Goal: Task Accomplishment & Management: Use online tool/utility

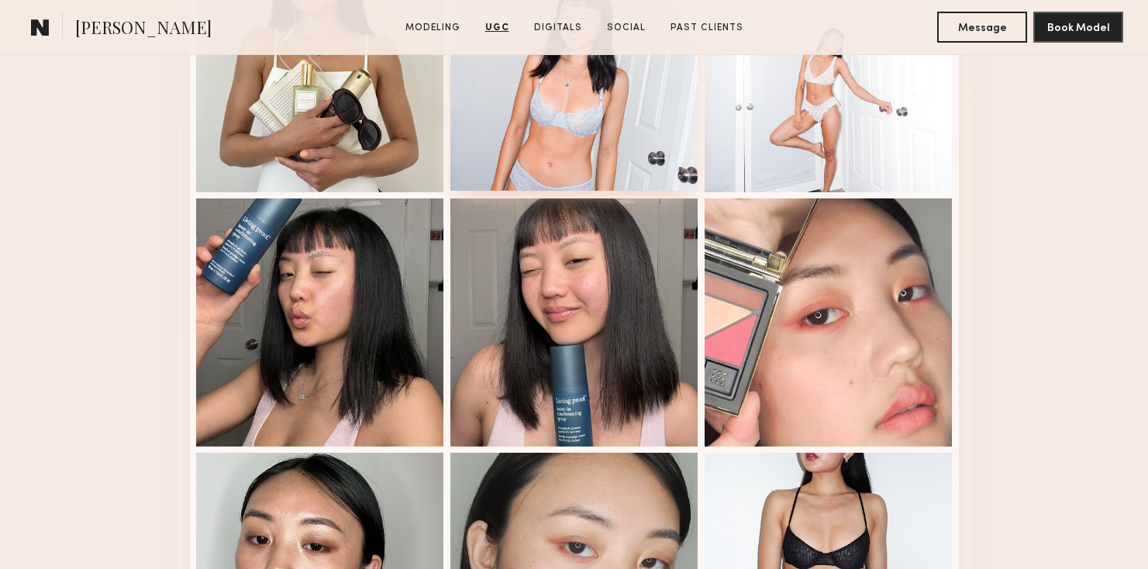
scroll to position [2894, 0]
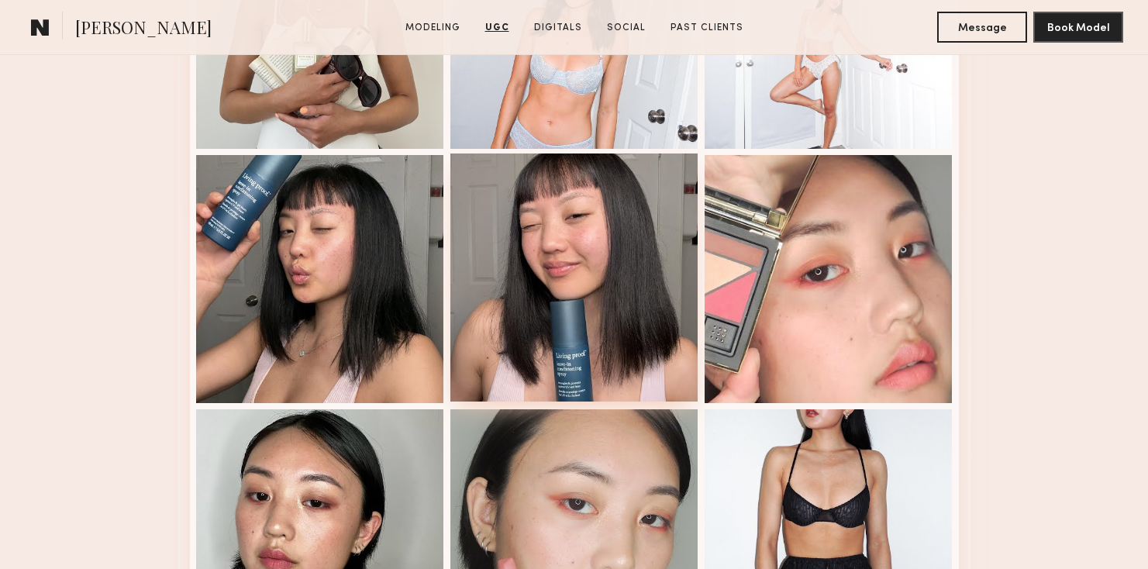
click at [664, 274] on div at bounding box center [574, 277] width 248 height 248
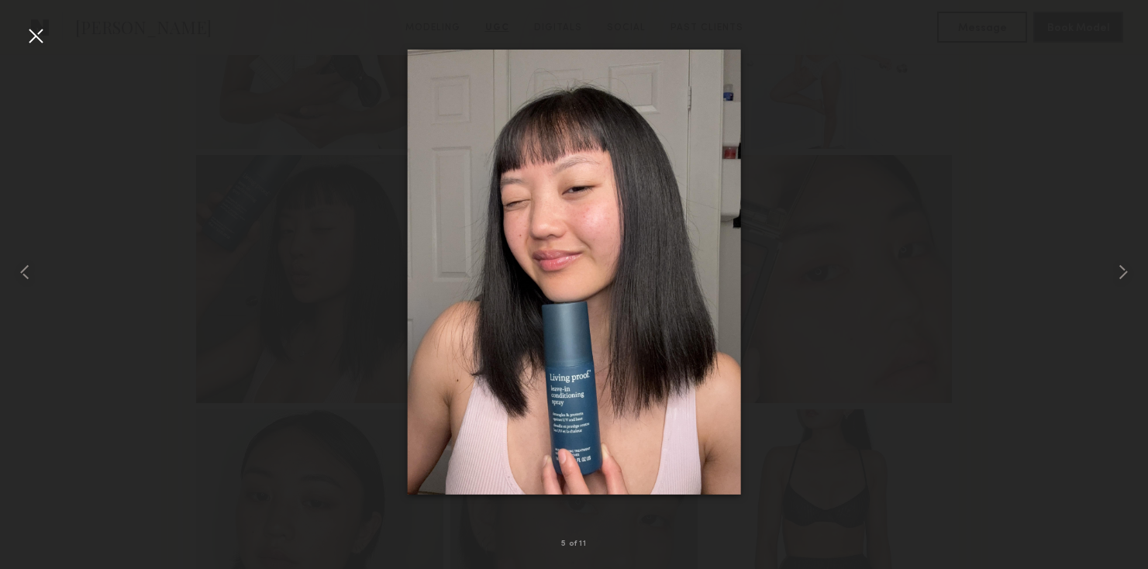
click at [957, 278] on div at bounding box center [574, 272] width 1148 height 495
click at [922, 190] on div at bounding box center [574, 272] width 1148 height 495
click at [35, 40] on div at bounding box center [35, 35] width 25 height 25
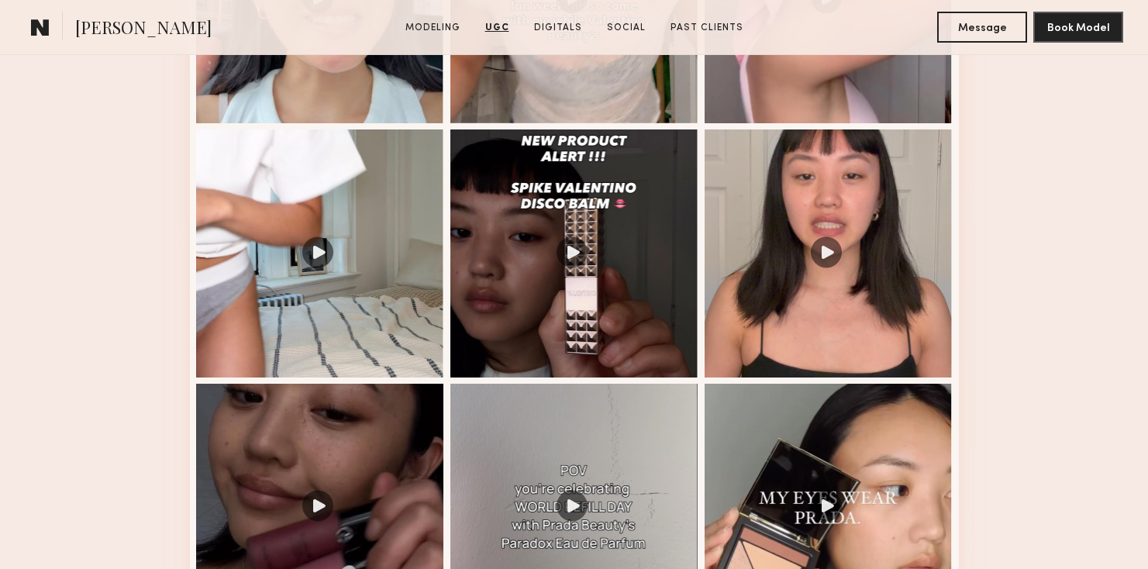
scroll to position [1815, 0]
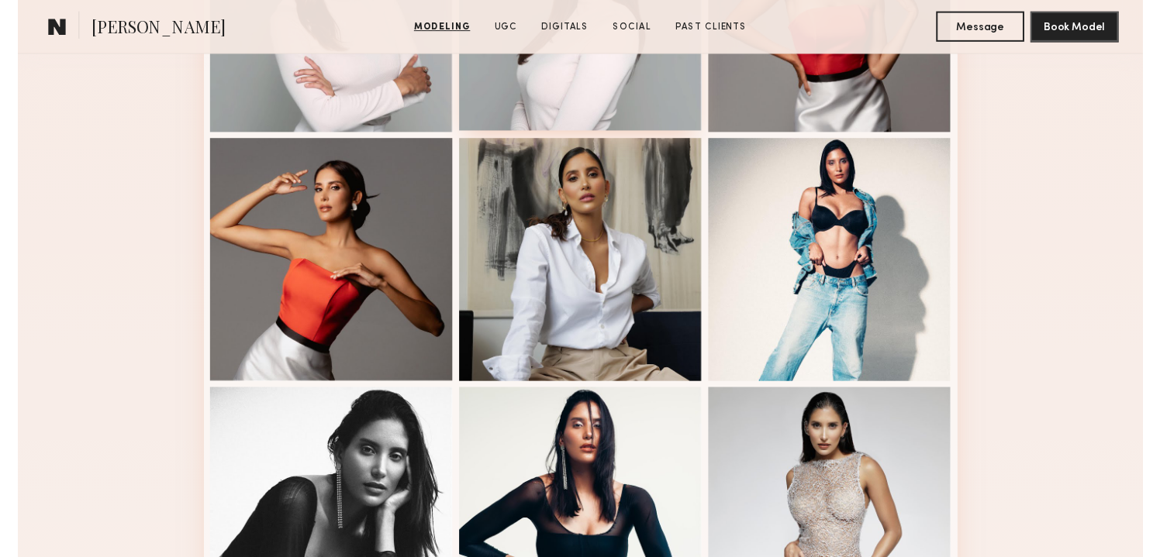
scroll to position [570, 0]
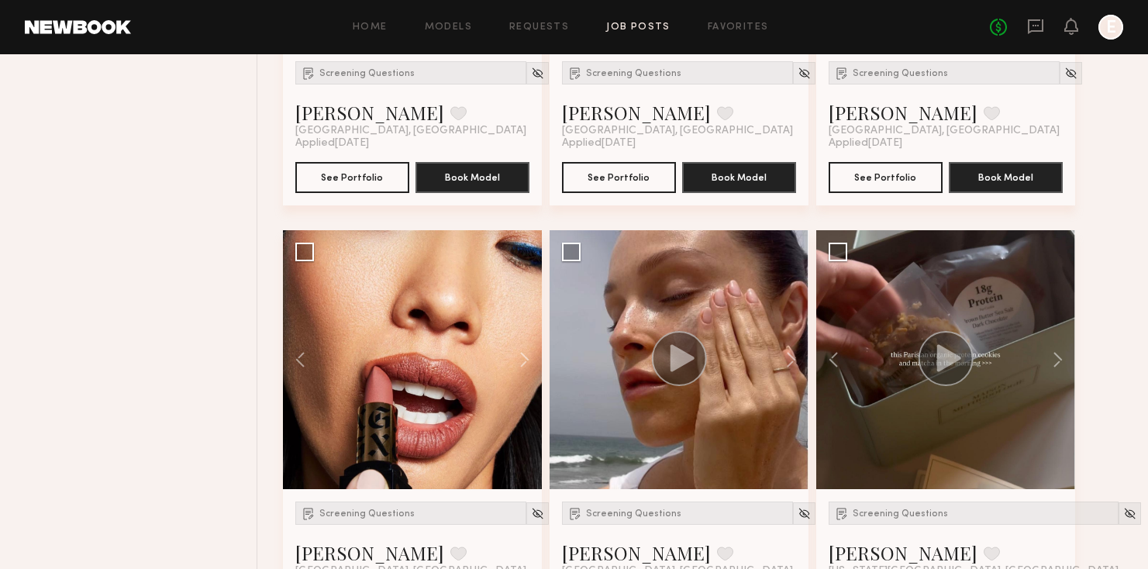
scroll to position [2291, 0]
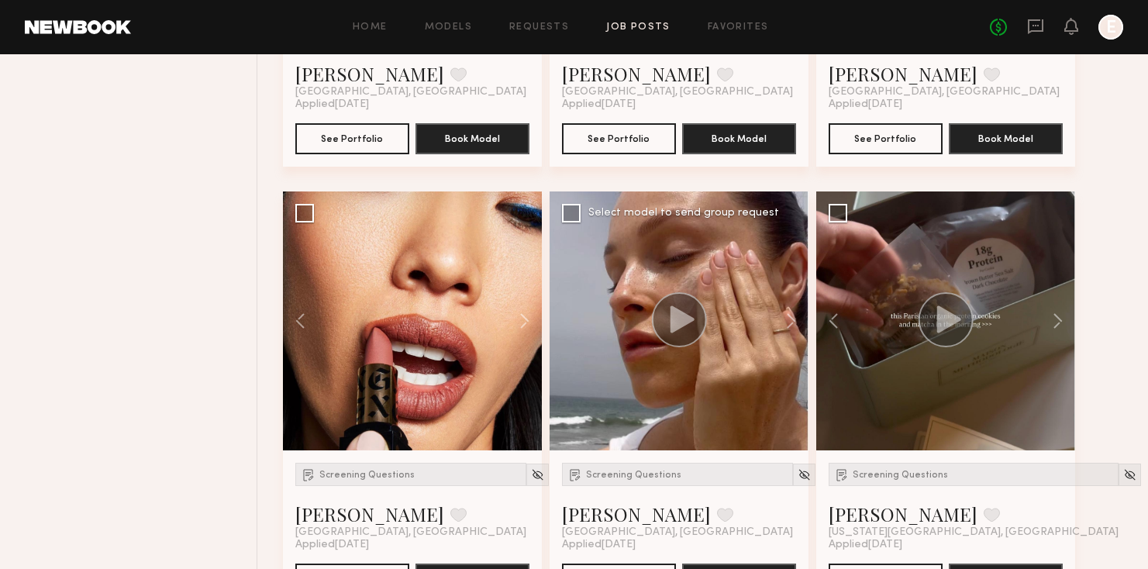
click at [666, 316] on circle at bounding box center [678, 319] width 55 height 55
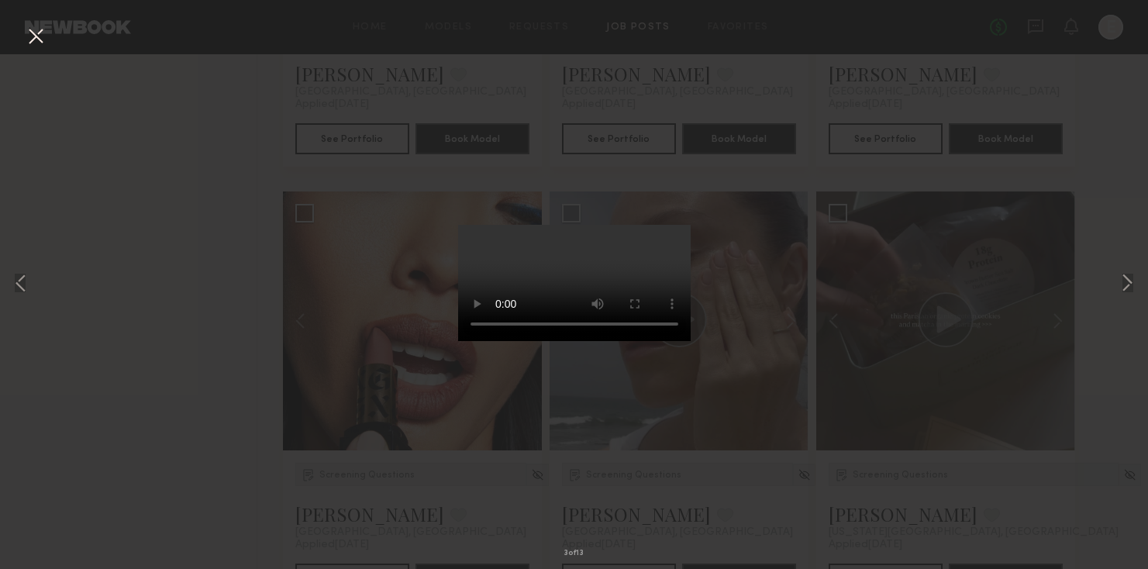
click at [566, 341] on video at bounding box center [574, 283] width 233 height 116
click at [815, 303] on div "3 of 13" at bounding box center [574, 284] width 1148 height 569
click at [22, 49] on div "3 of 13" at bounding box center [574, 284] width 1148 height 569
click at [43, 29] on button at bounding box center [35, 37] width 25 height 28
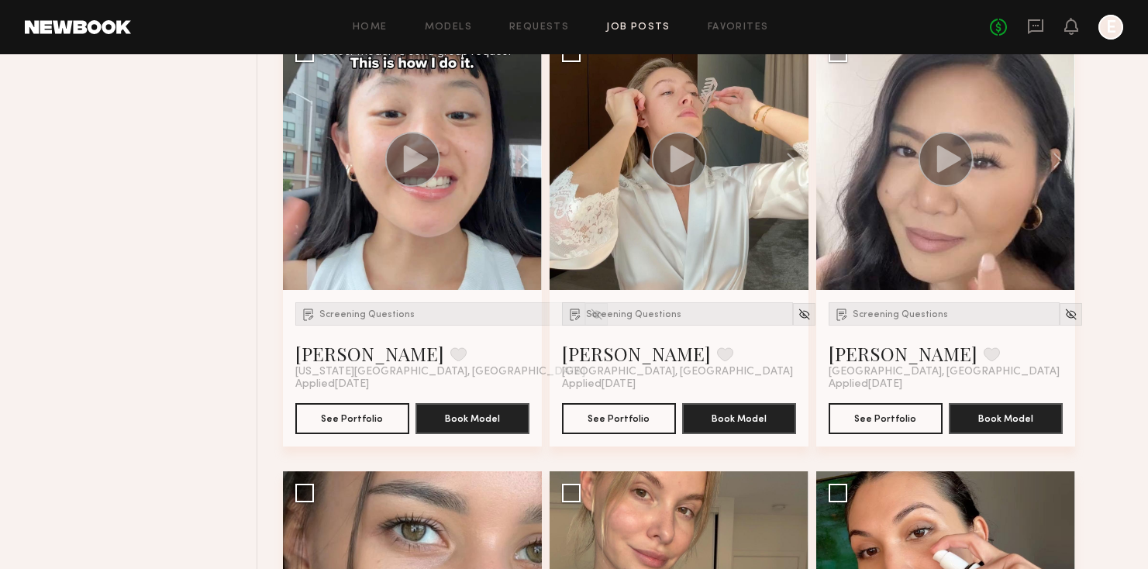
scroll to position [2959, 0]
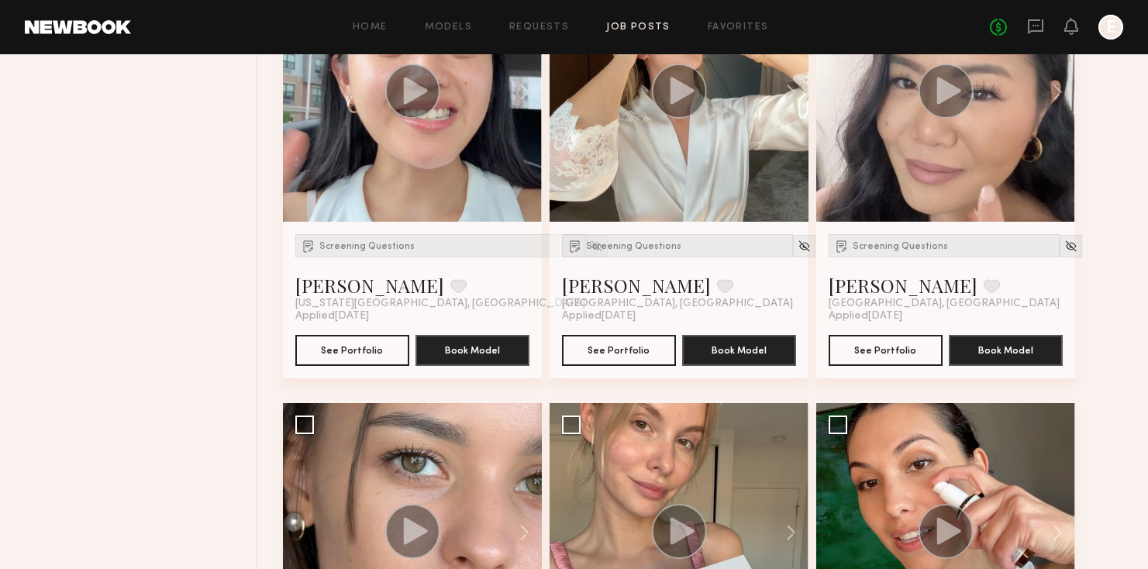
click at [491, 140] on div at bounding box center [412, 92] width 259 height 259
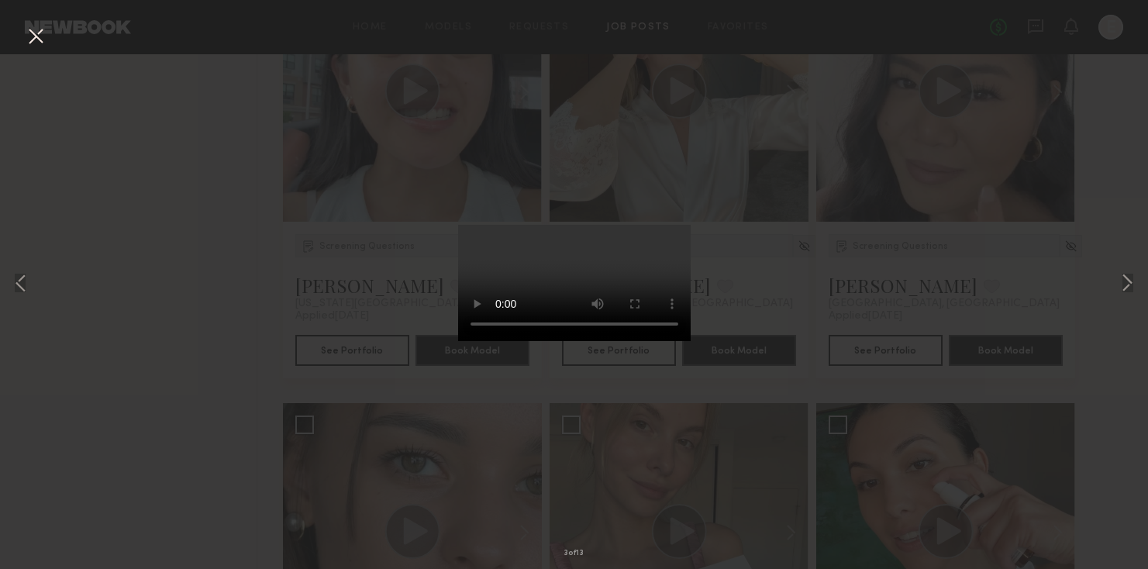
click at [545, 225] on video at bounding box center [574, 283] width 233 height 116
click at [458, 341] on video at bounding box center [574, 283] width 233 height 116
click at [359, 377] on div "3 of 13" at bounding box center [574, 284] width 1148 height 569
click at [352, 314] on div "3 of 13" at bounding box center [574, 284] width 1148 height 569
click at [43, 36] on button at bounding box center [35, 37] width 25 height 28
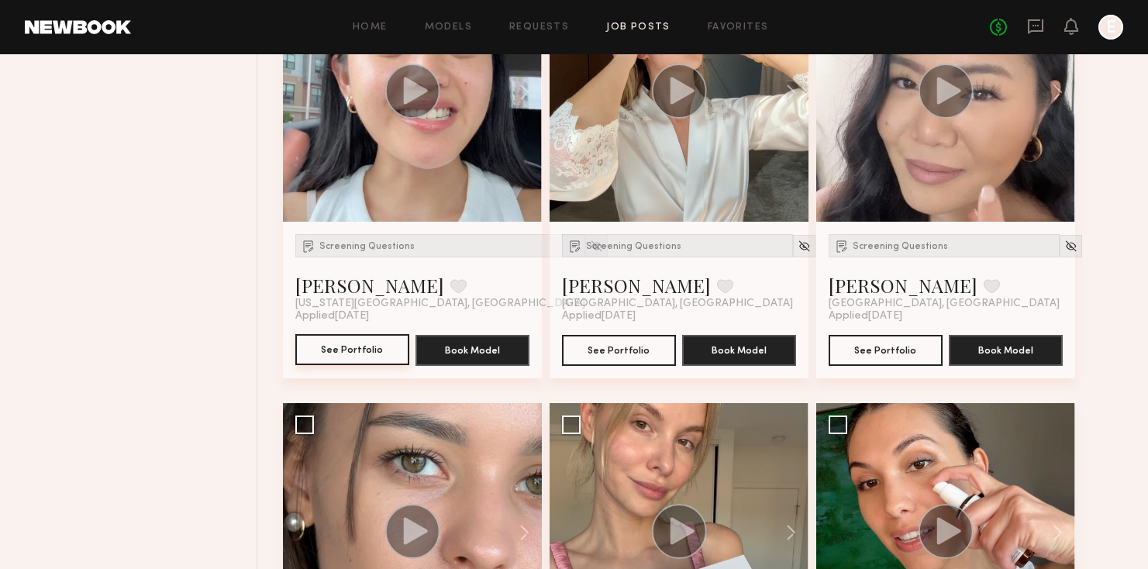
click at [351, 350] on button "See Portfolio" at bounding box center [352, 349] width 114 height 31
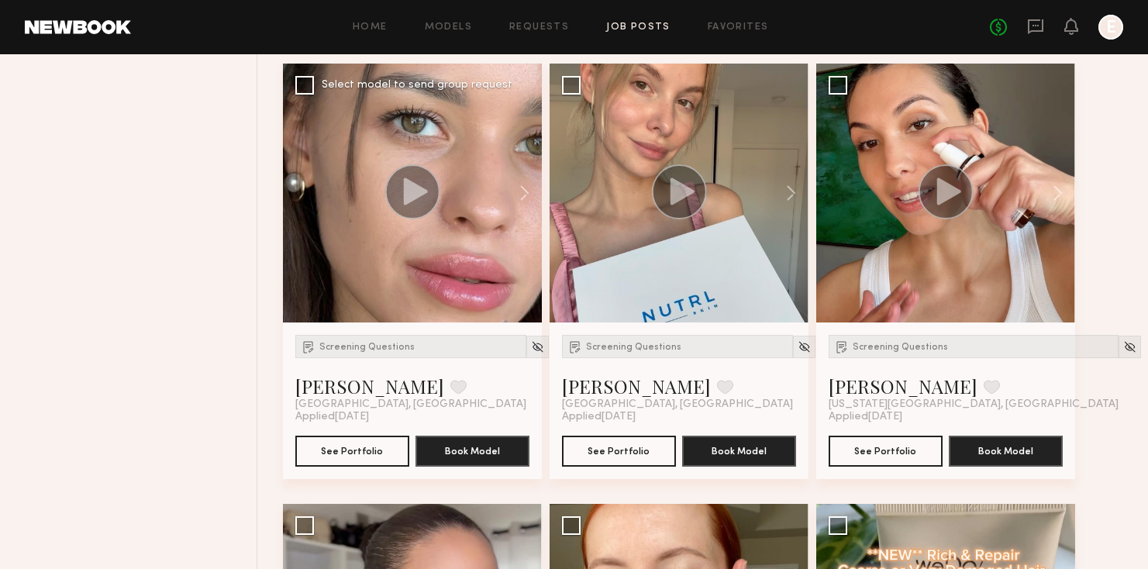
scroll to position [3249, 0]
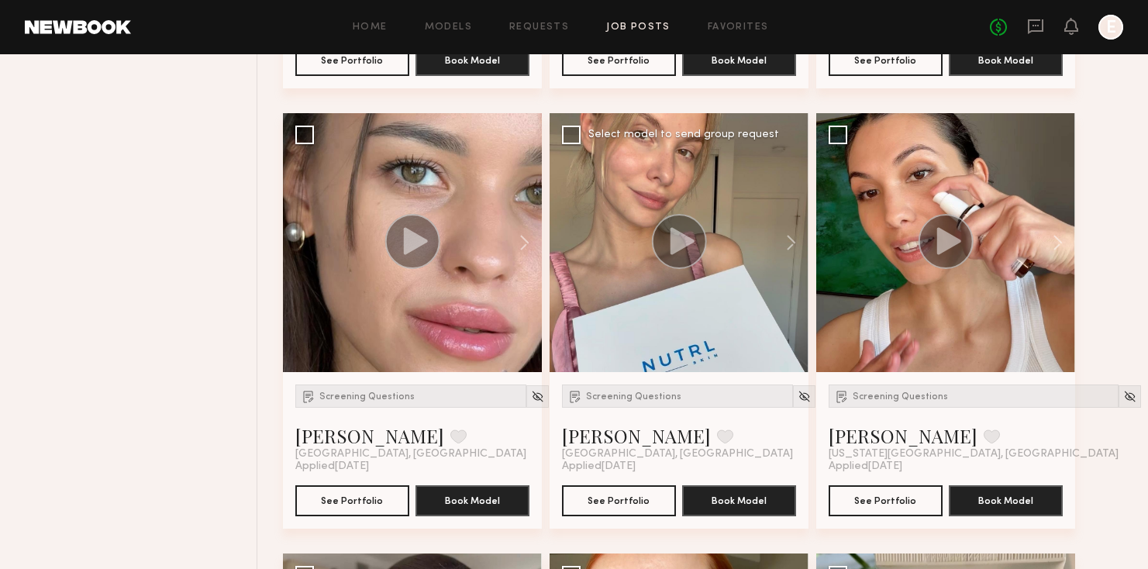
click at [670, 234] on icon at bounding box center [682, 240] width 24 height 27
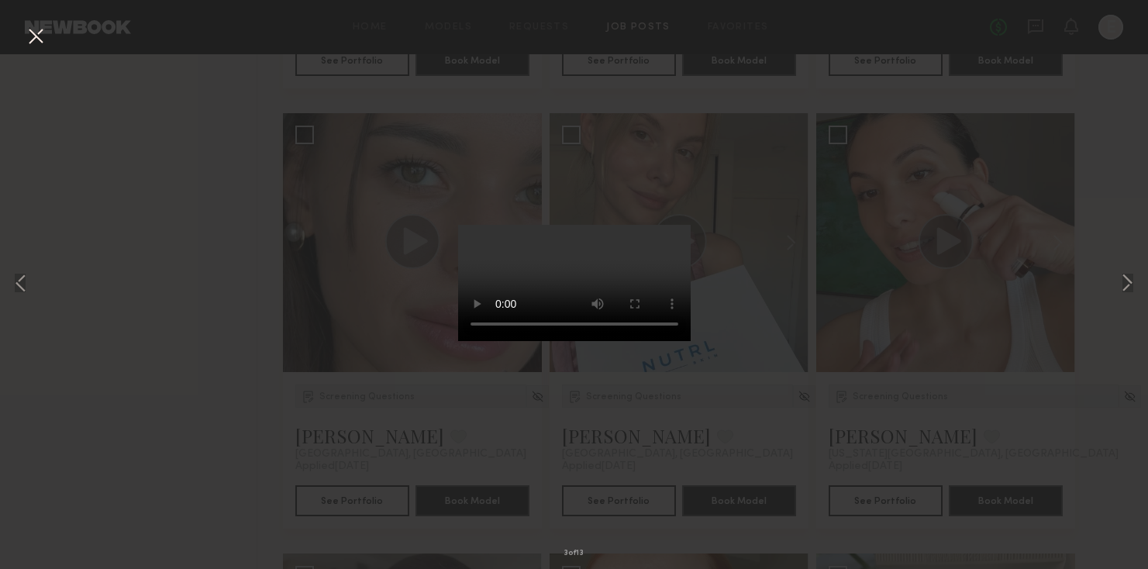
click at [754, 302] on div "3 of 13" at bounding box center [574, 284] width 1148 height 569
click at [38, 37] on button at bounding box center [35, 37] width 25 height 28
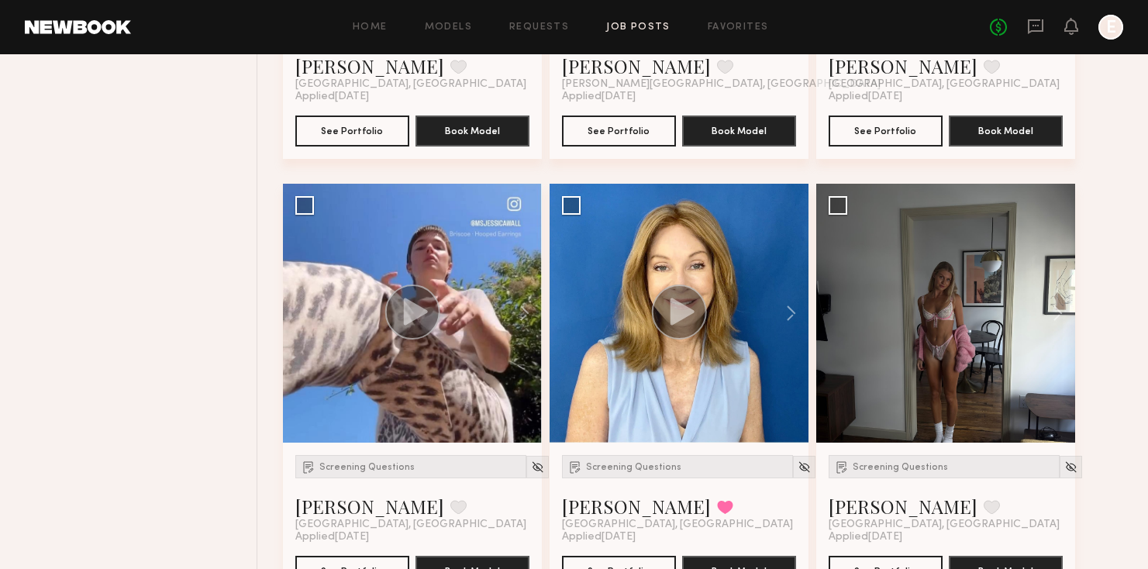
scroll to position [6702, 0]
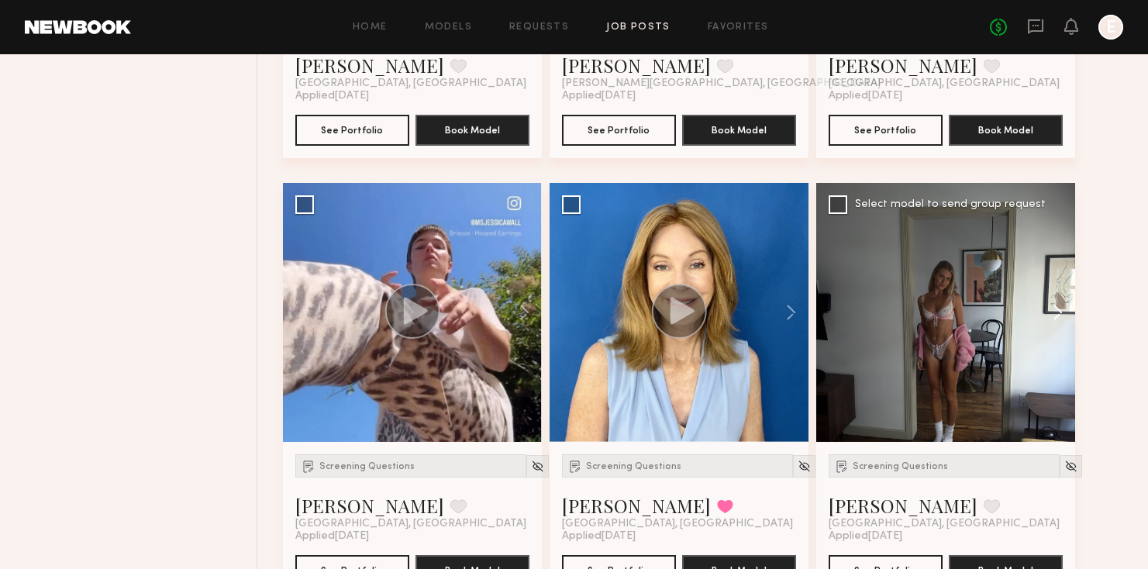
click at [1060, 297] on button at bounding box center [1050, 312] width 50 height 259
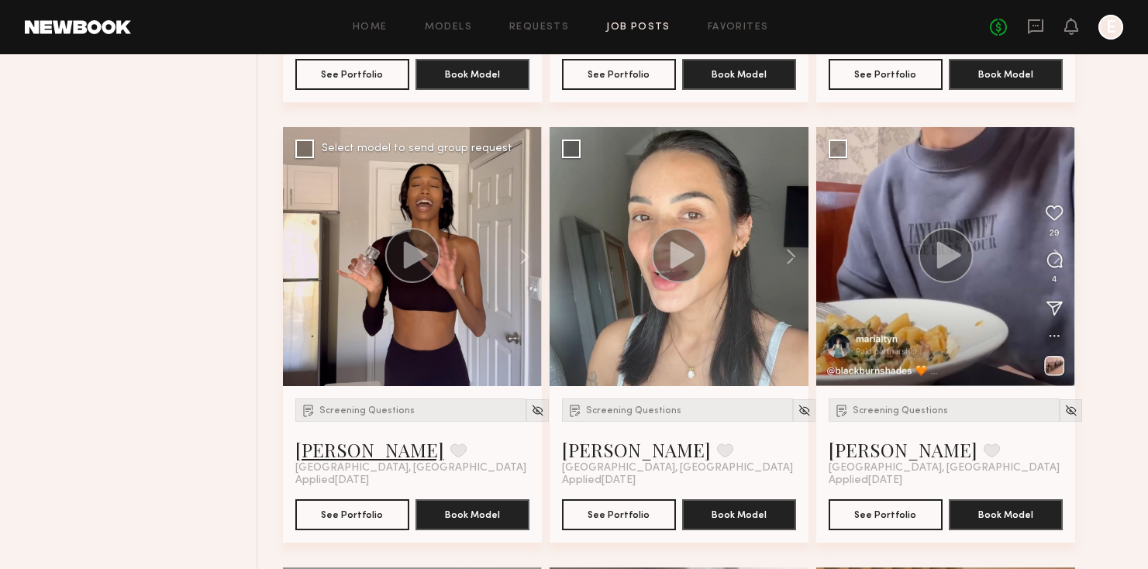
scroll to position [7204, 0]
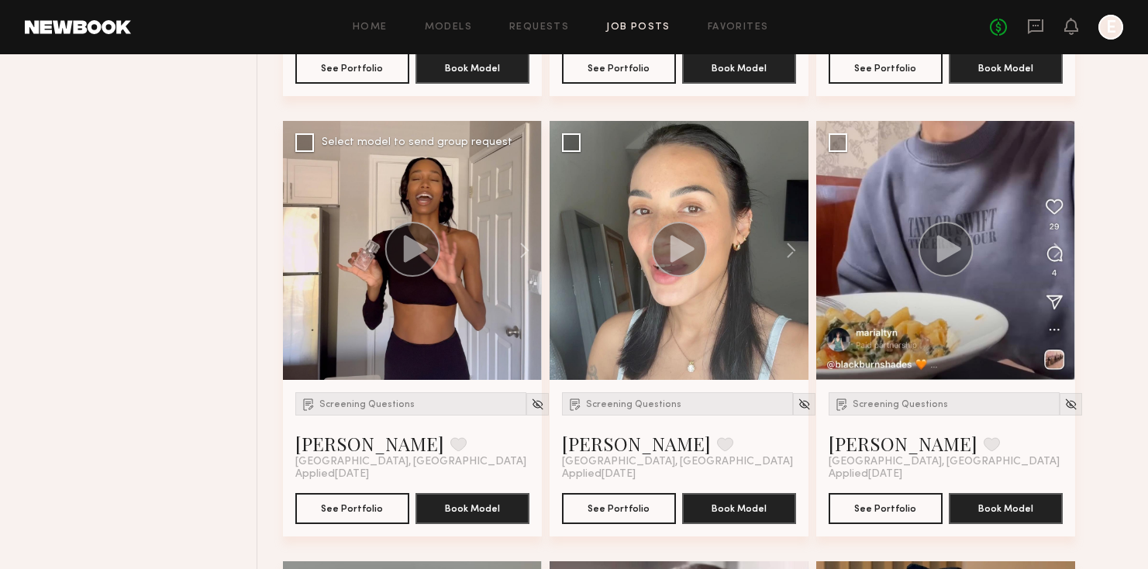
click at [383, 315] on div at bounding box center [412, 250] width 259 height 259
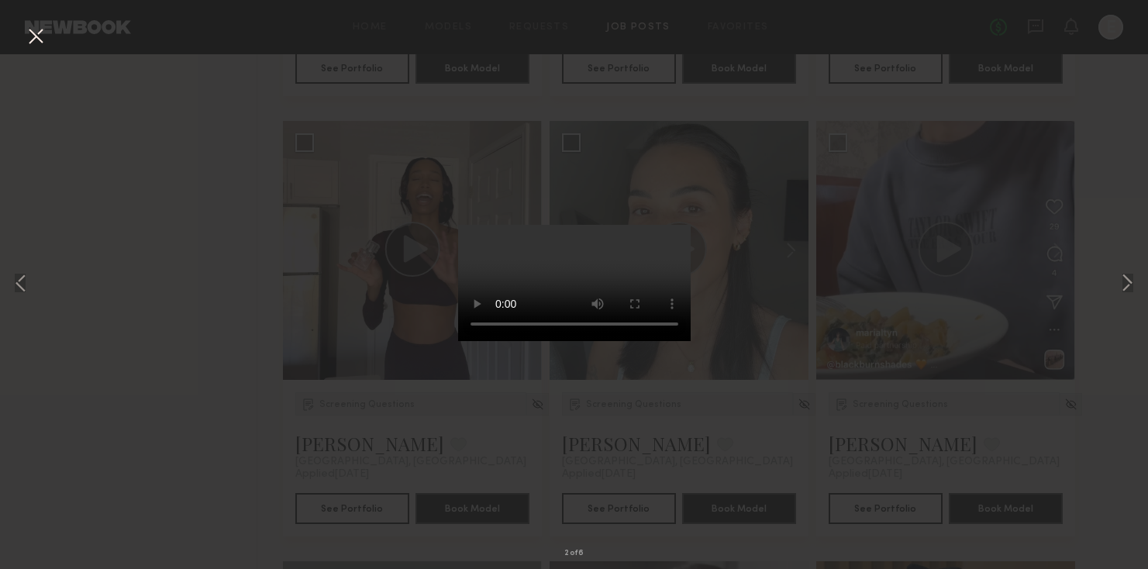
click at [201, 356] on div "2 of 6" at bounding box center [574, 284] width 1148 height 569
click at [31, 38] on button at bounding box center [35, 37] width 25 height 28
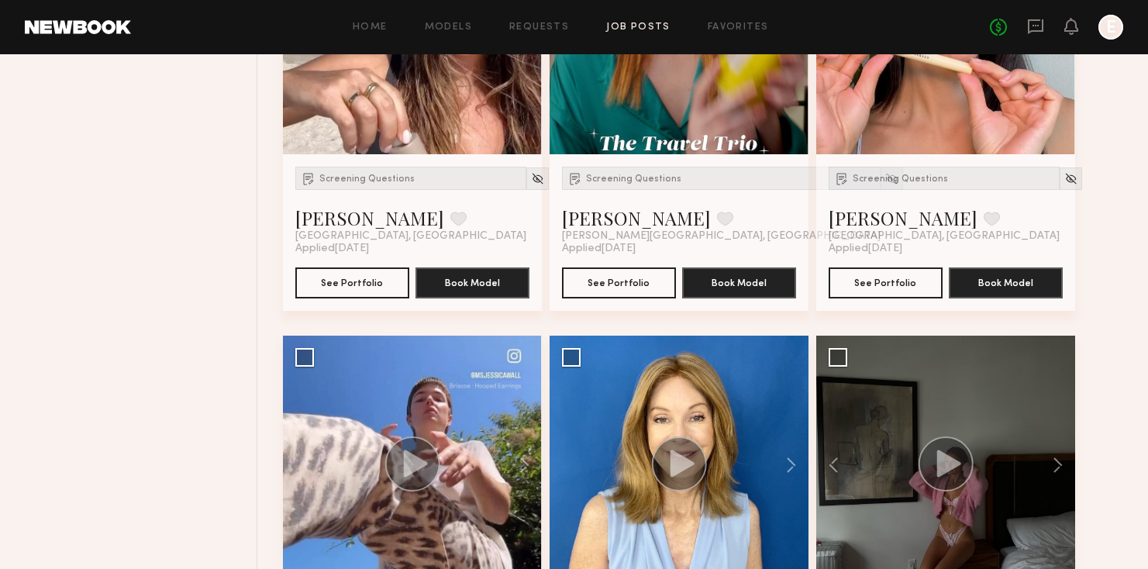
scroll to position [2960, 0]
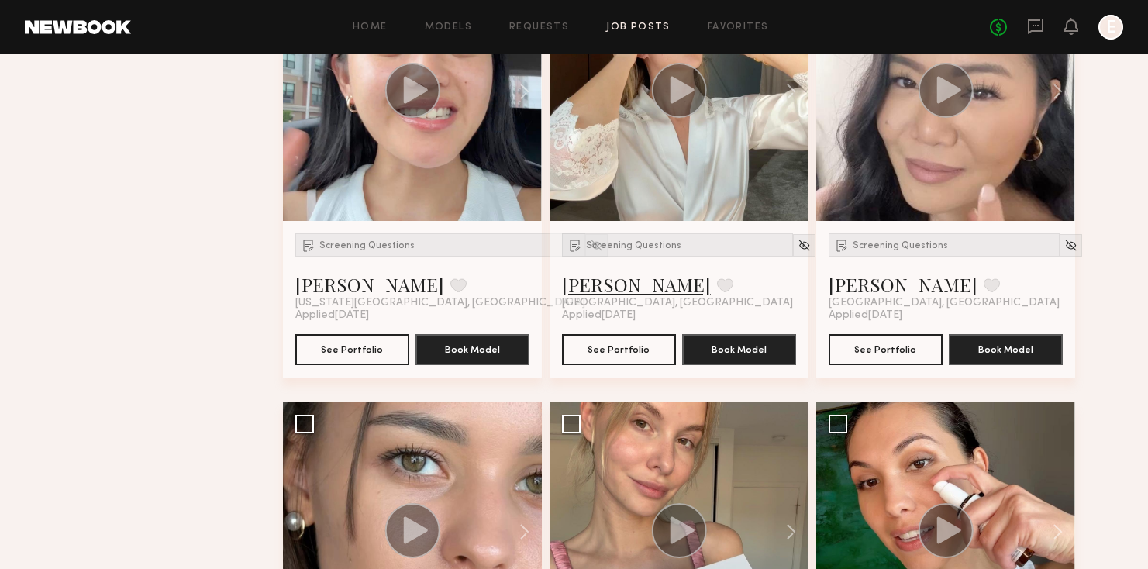
click at [591, 282] on link "Logan R." at bounding box center [636, 284] width 149 height 25
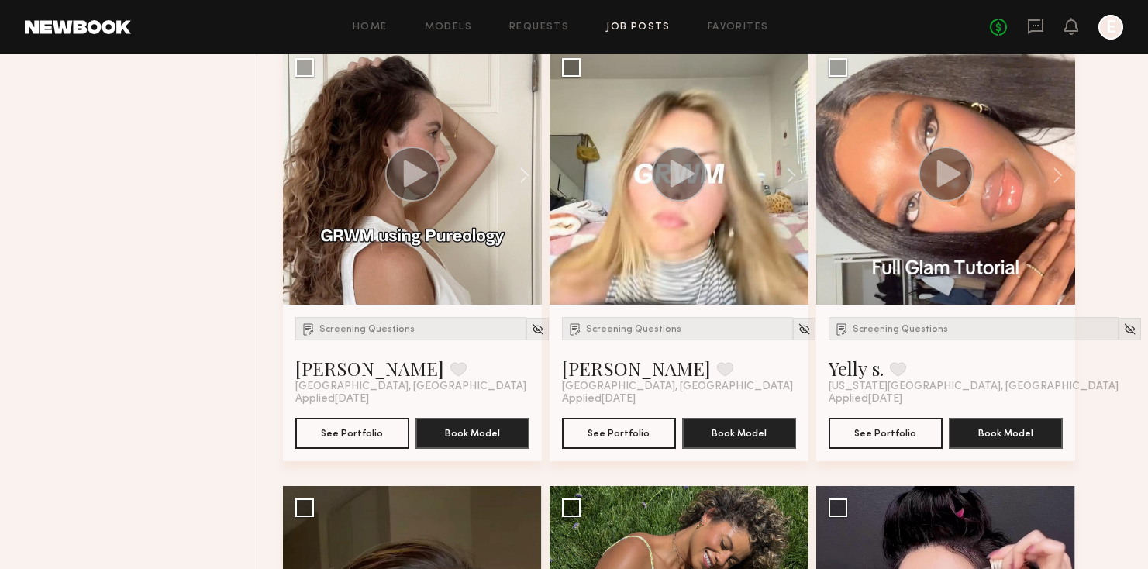
scroll to position [4204, 0]
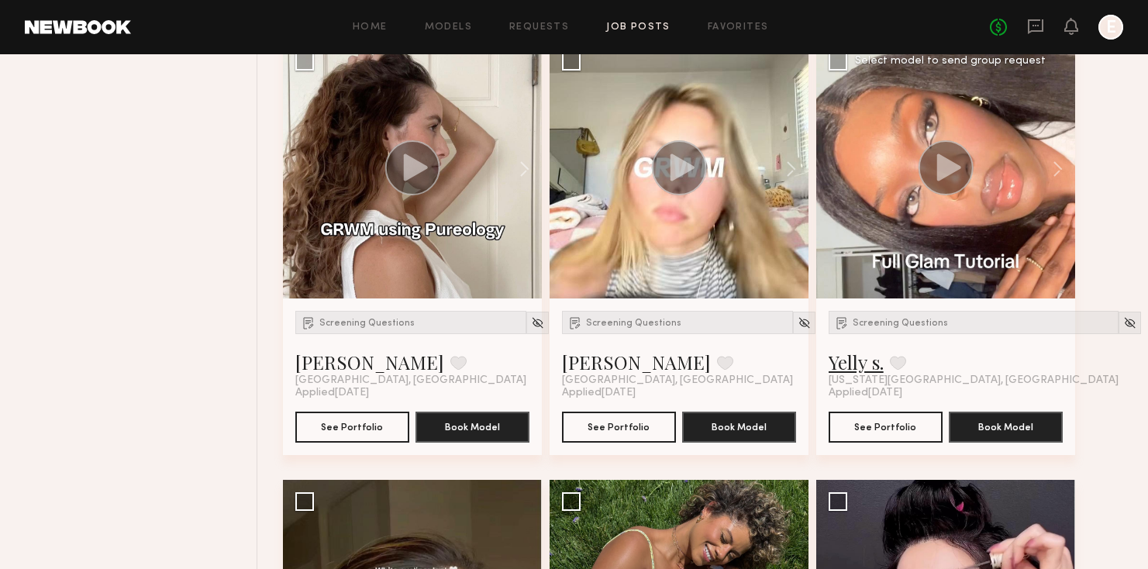
click at [853, 368] on link "Yelly s." at bounding box center [856, 362] width 55 height 25
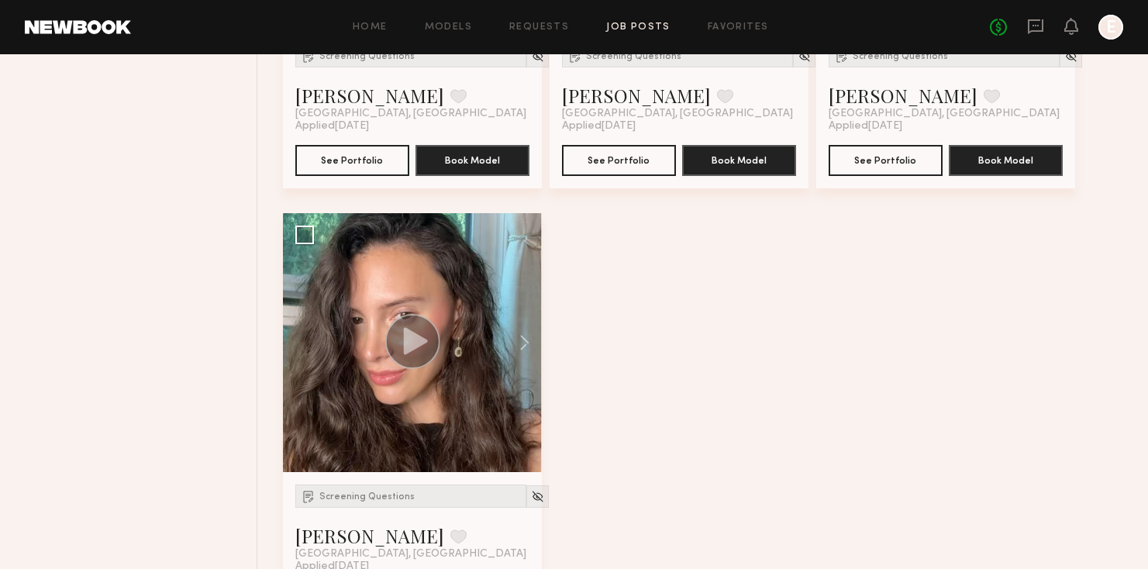
scroll to position [8517, 0]
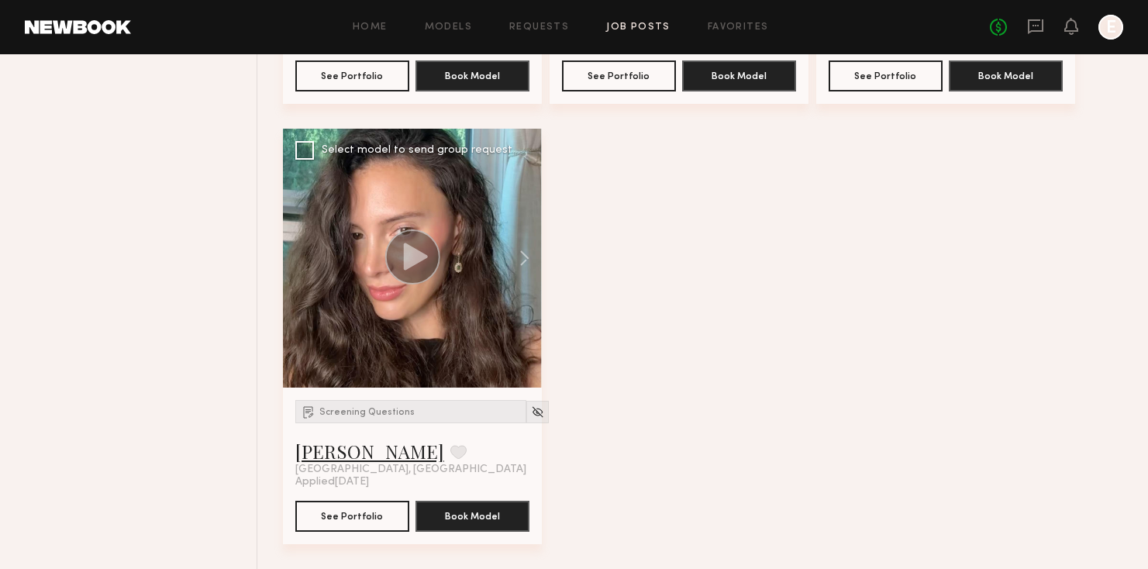
click at [332, 460] on link "Briane J." at bounding box center [369, 451] width 149 height 25
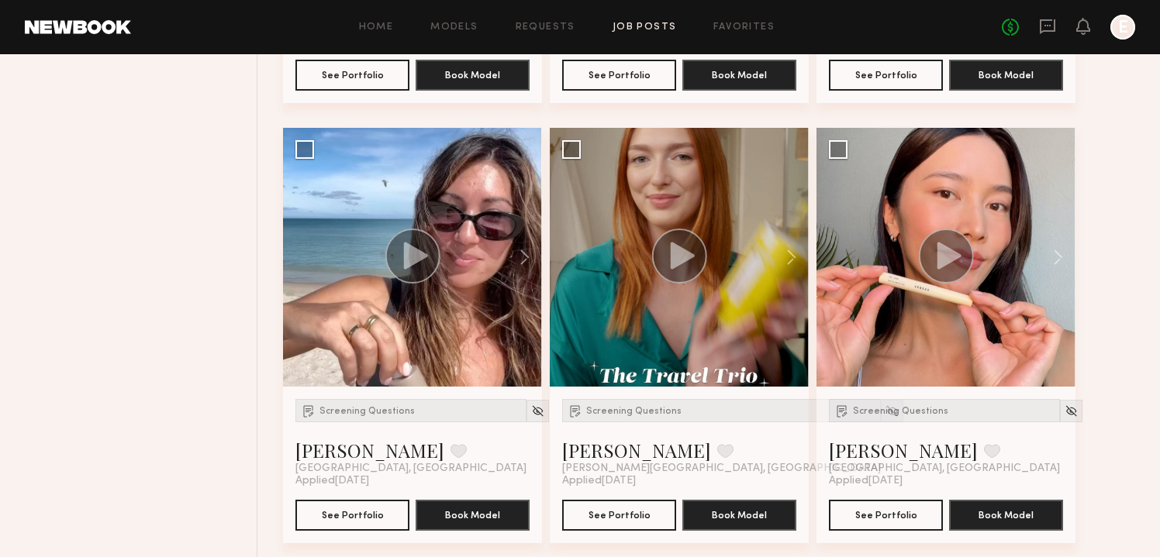
scroll to position [6306, 0]
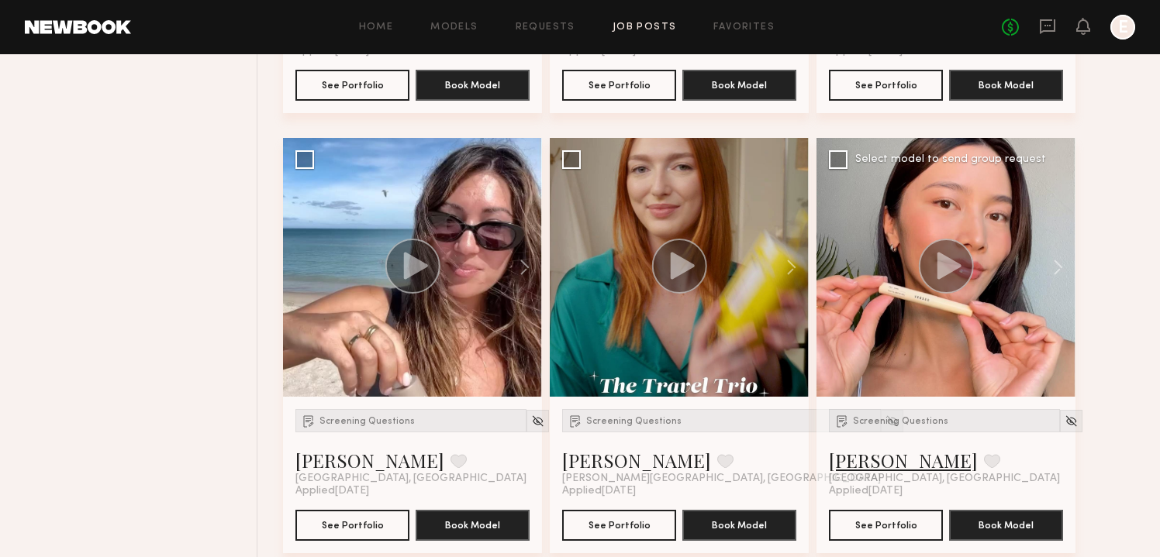
click at [858, 467] on link "Arisa N." at bounding box center [903, 460] width 149 height 25
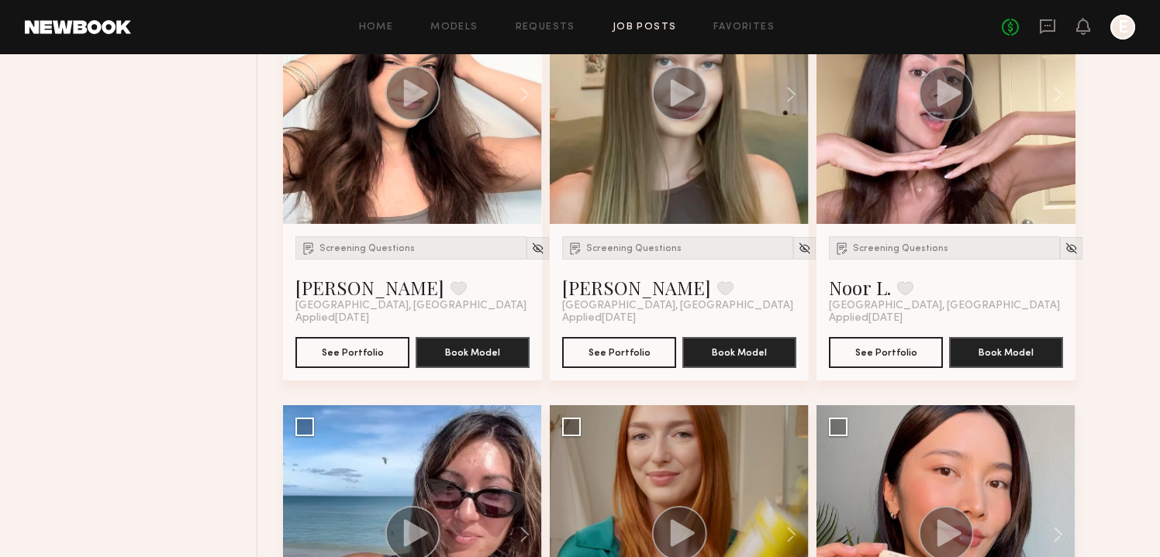
scroll to position [5898, 0]
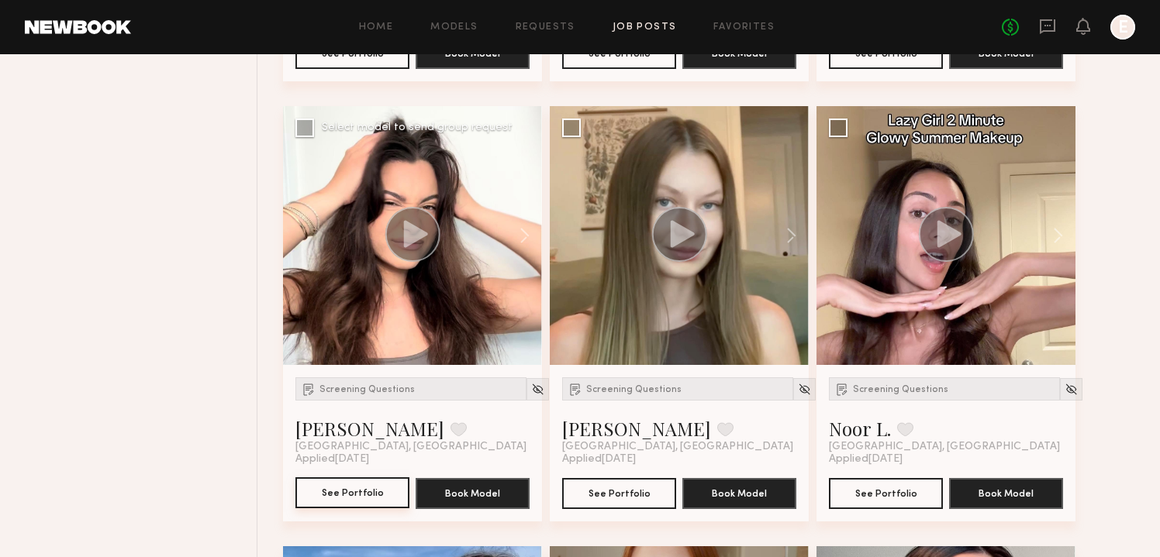
click at [384, 507] on button "See Portfolio" at bounding box center [352, 492] width 114 height 31
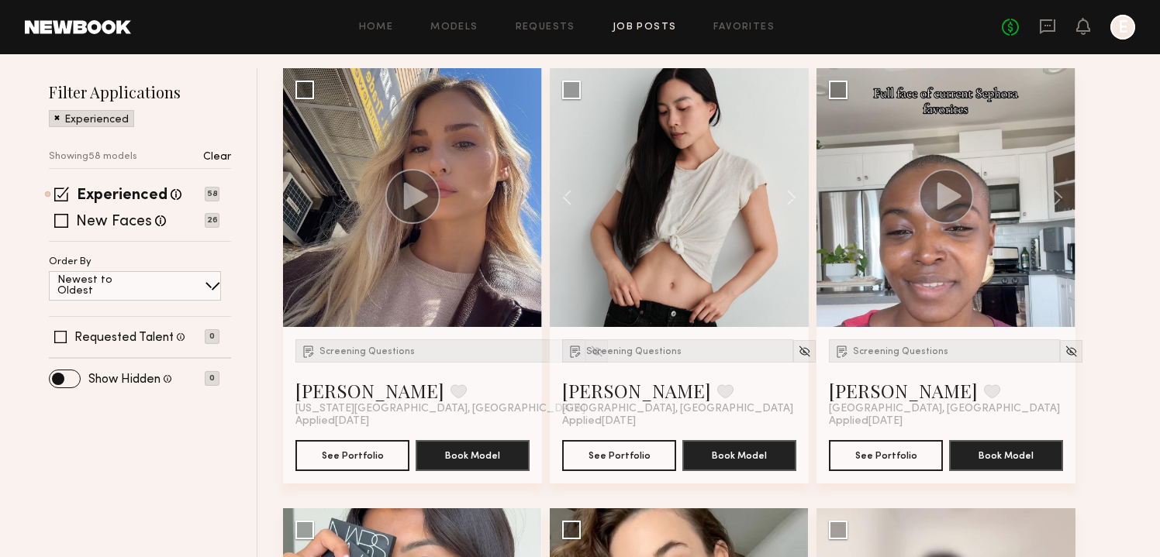
scroll to position [0, 0]
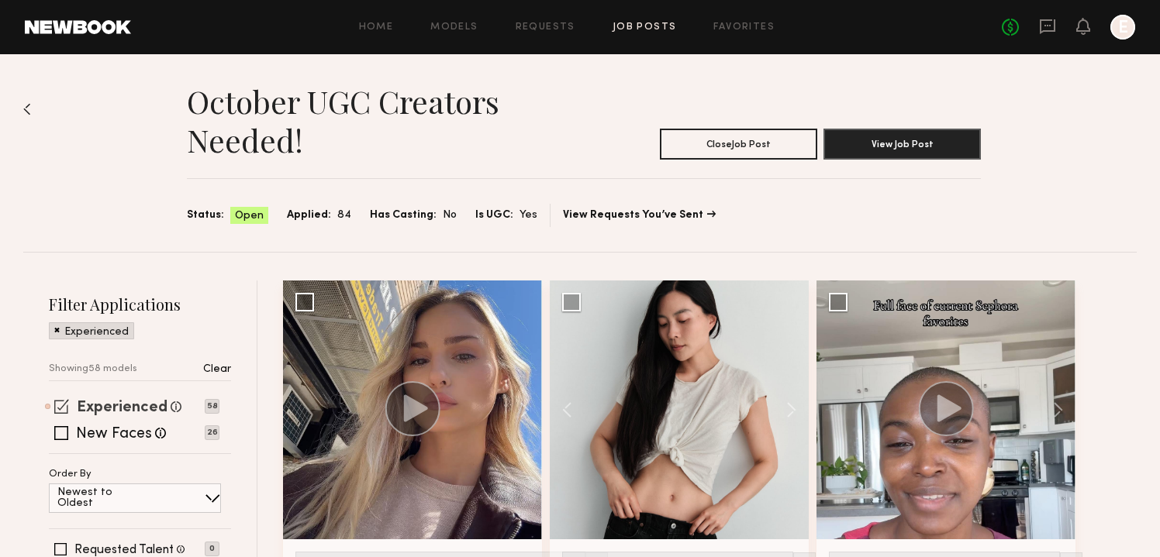
click at [141, 405] on label "Experienced" at bounding box center [122, 409] width 91 height 16
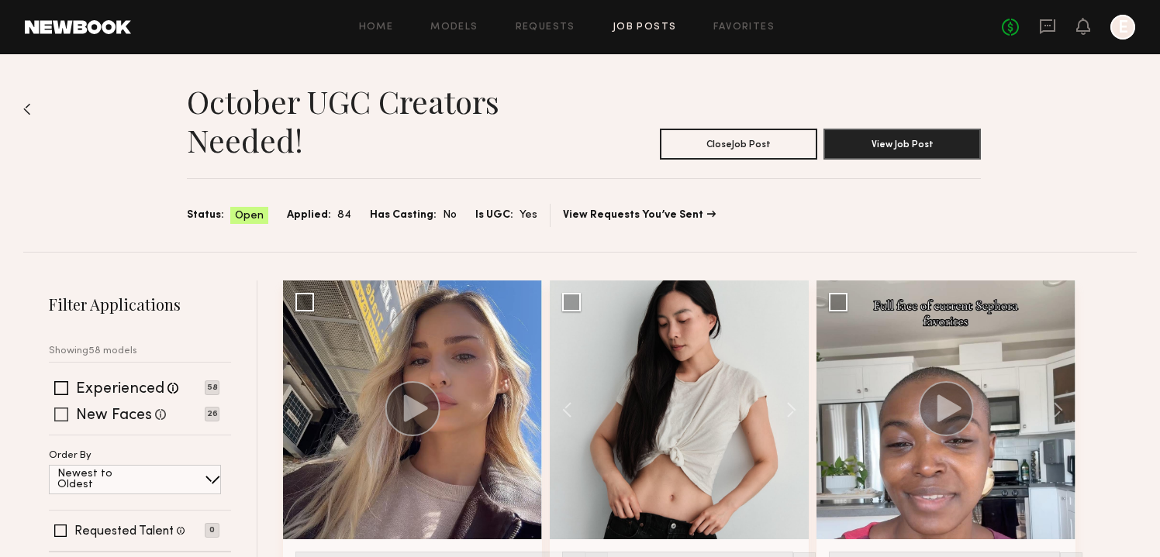
click at [106, 413] on label "New Faces" at bounding box center [114, 416] width 76 height 16
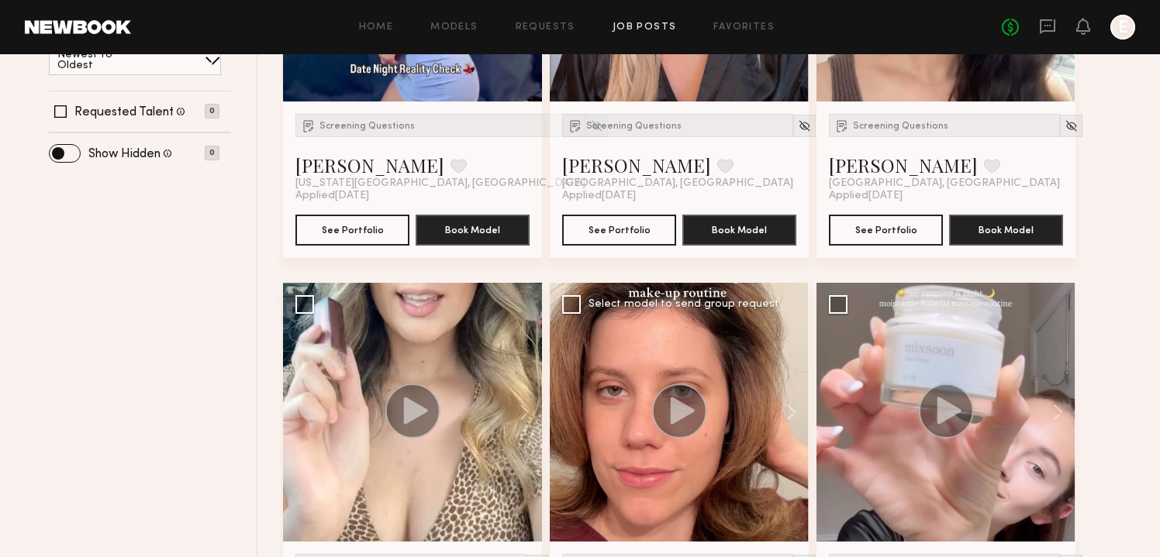
scroll to position [283, 0]
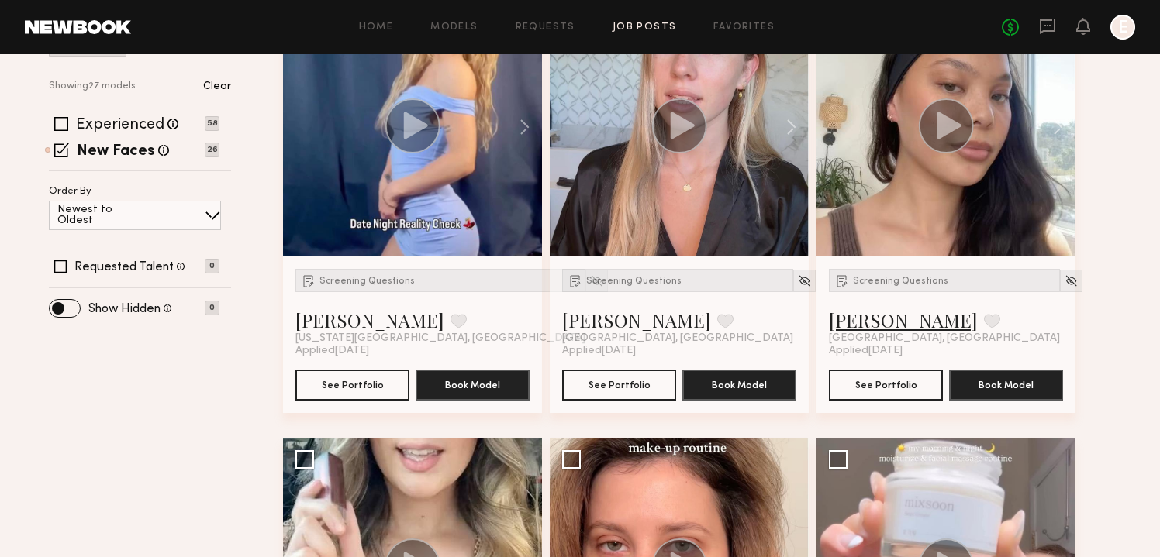
click at [859, 311] on link "Gabriella B." at bounding box center [903, 320] width 149 height 25
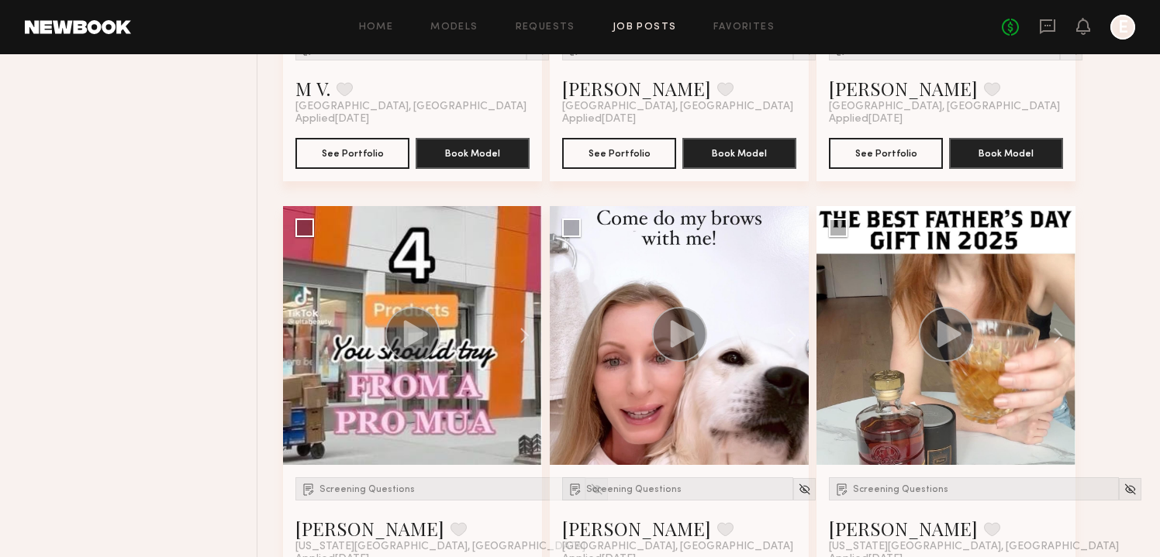
scroll to position [3686, 0]
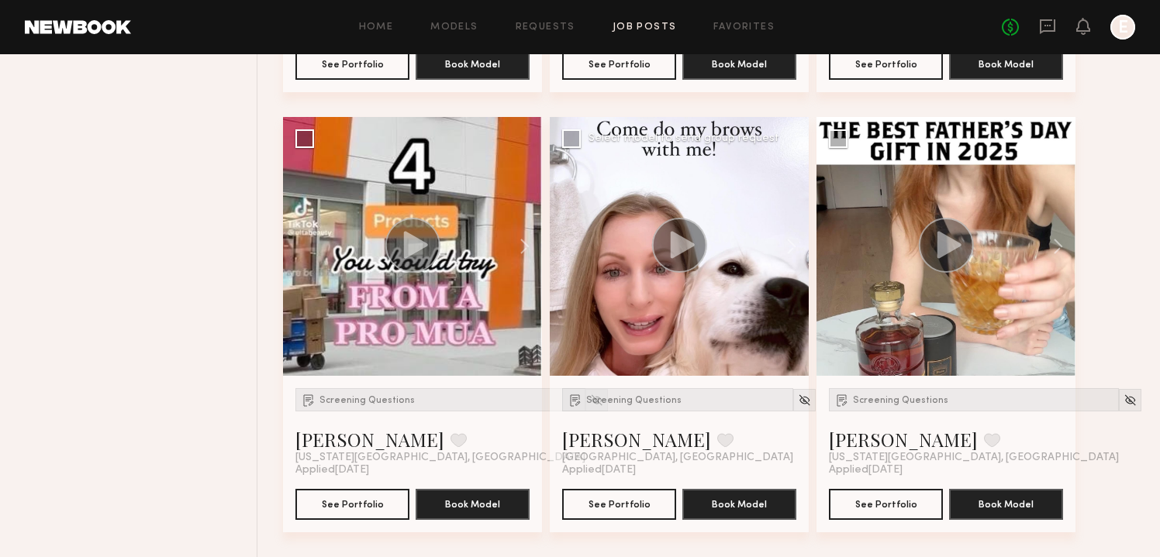
click at [687, 226] on circle at bounding box center [679, 245] width 55 height 55
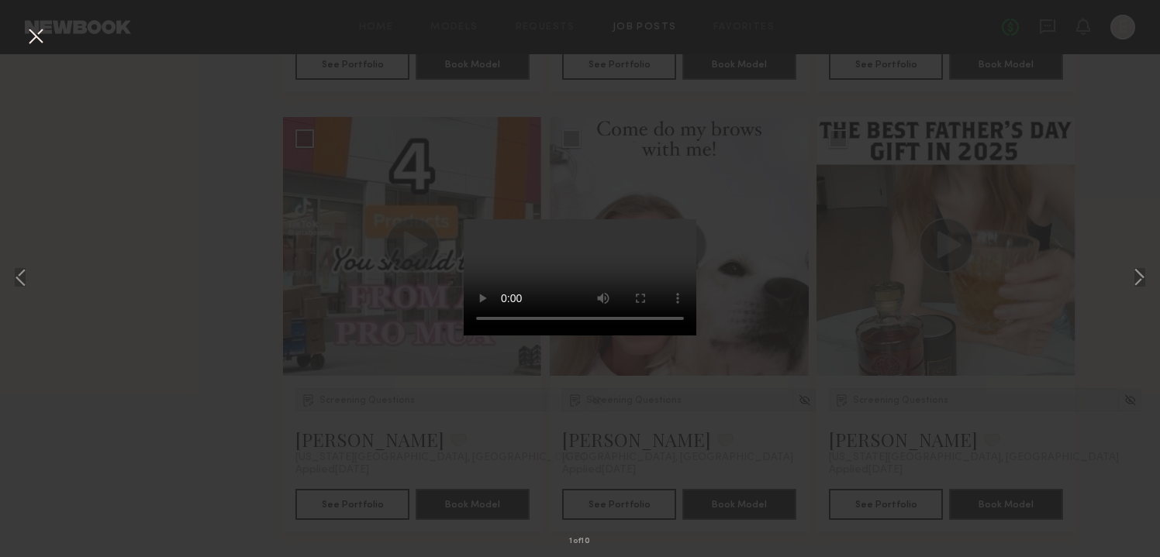
click at [868, 424] on div "1 of 10" at bounding box center [580, 278] width 1160 height 557
click at [28, 33] on button at bounding box center [35, 37] width 25 height 28
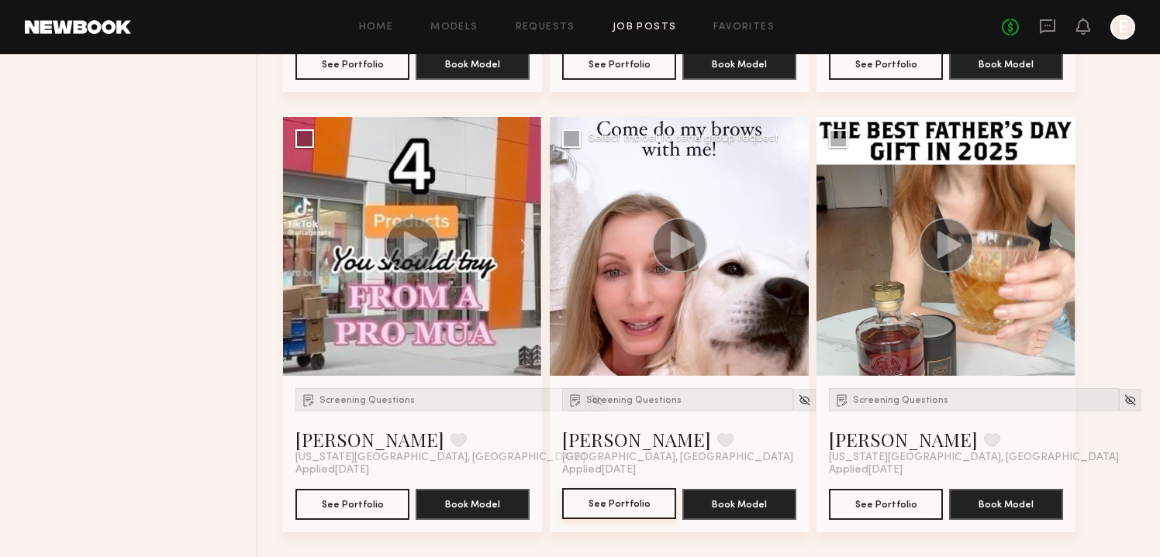
click at [628, 498] on button "See Portfolio" at bounding box center [619, 503] width 114 height 31
click at [887, 443] on link "Shannon M." at bounding box center [903, 439] width 149 height 25
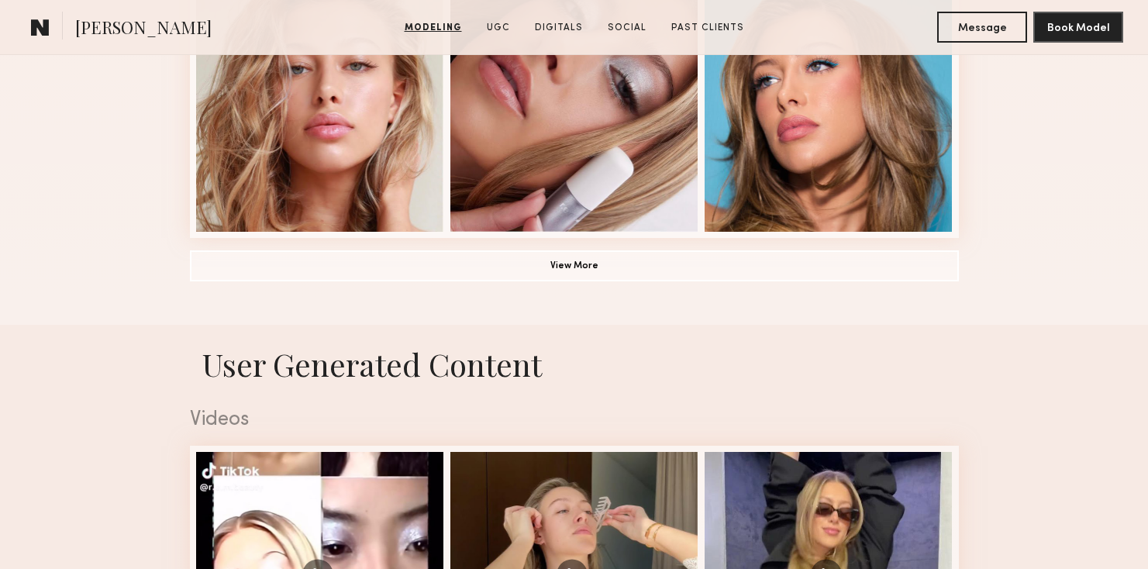
scroll to position [1291, 0]
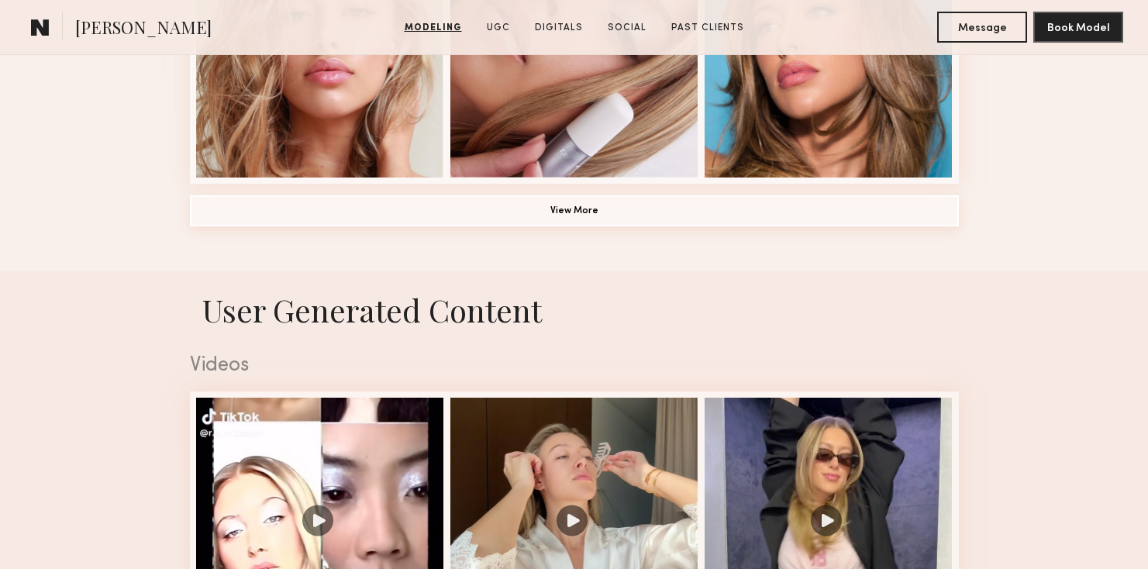
click at [785, 195] on button "View More" at bounding box center [574, 210] width 769 height 31
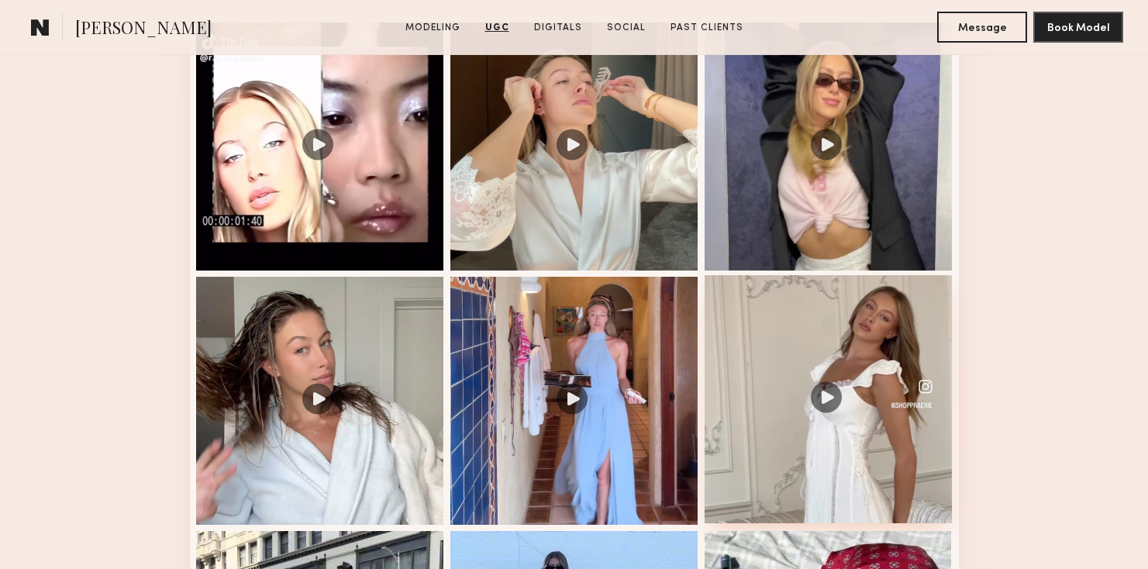
scroll to position [2639, 0]
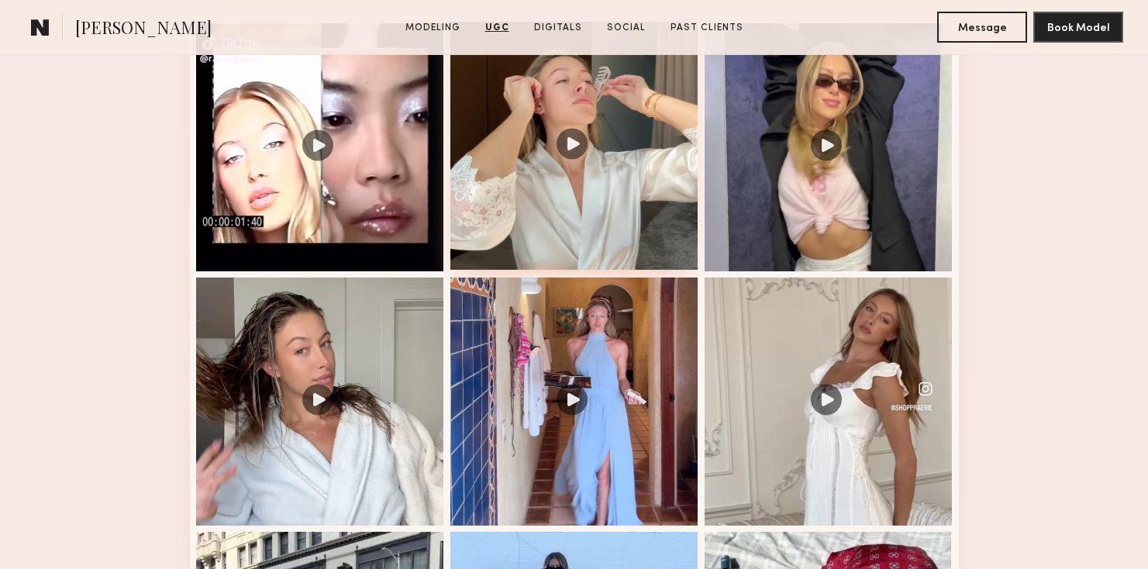
click at [631, 181] on div at bounding box center [574, 146] width 248 height 248
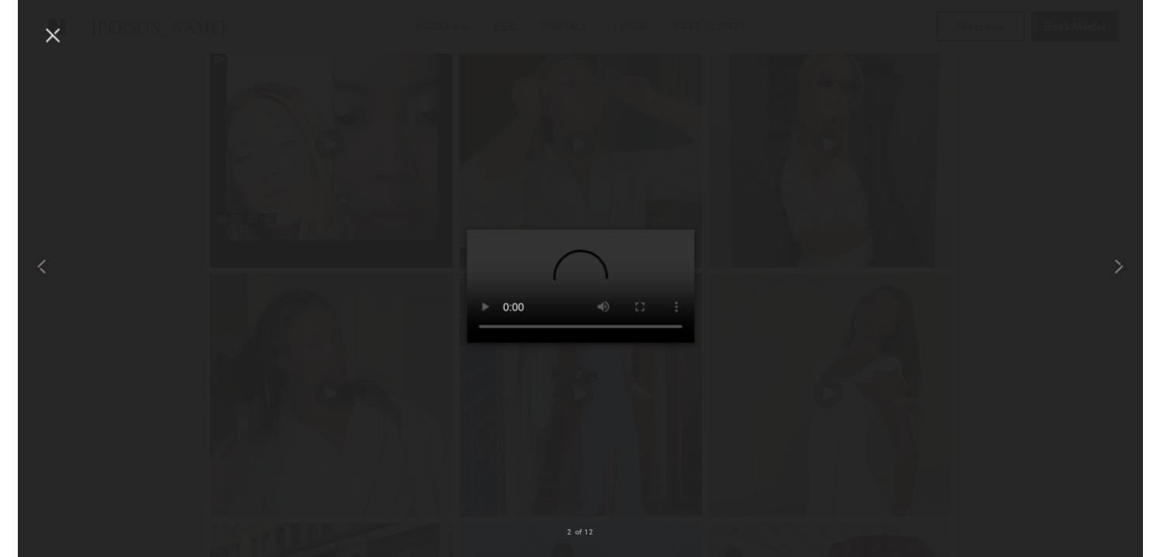
scroll to position [2637, 0]
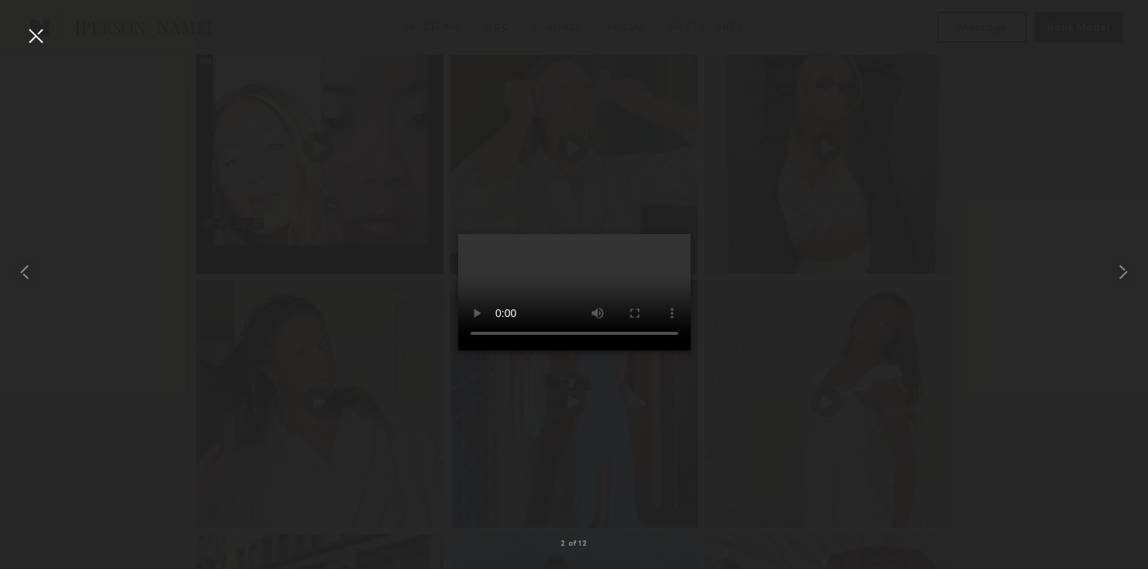
click at [365, 361] on div at bounding box center [574, 272] width 1148 height 495
click at [361, 358] on div at bounding box center [574, 272] width 1148 height 495
click at [37, 37] on div at bounding box center [35, 35] width 25 height 25
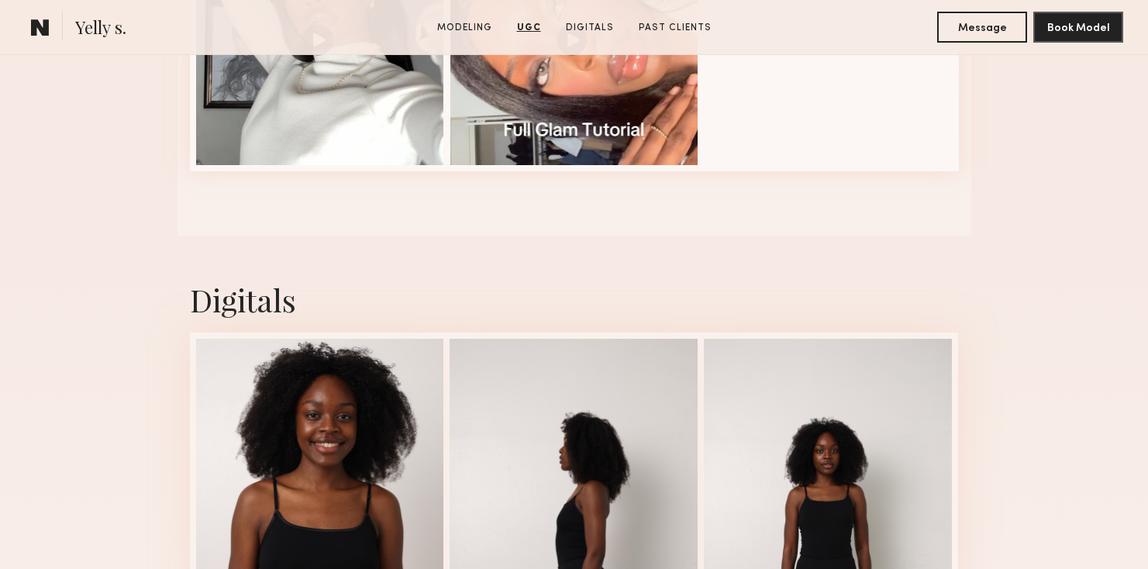
scroll to position [2304, 0]
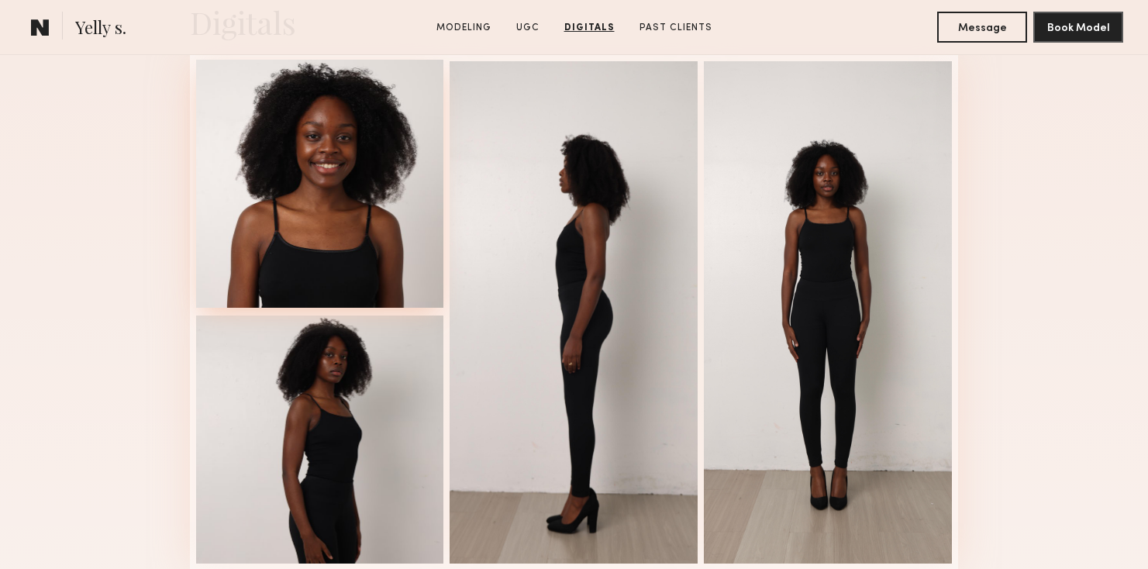
click at [286, 216] on div at bounding box center [320, 184] width 248 height 248
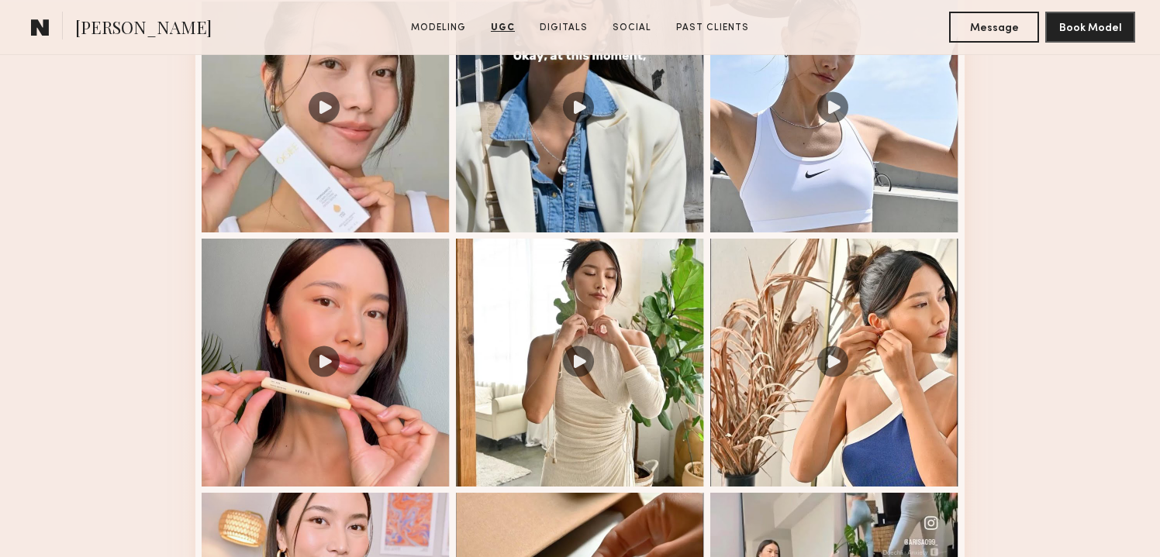
scroll to position [1707, 0]
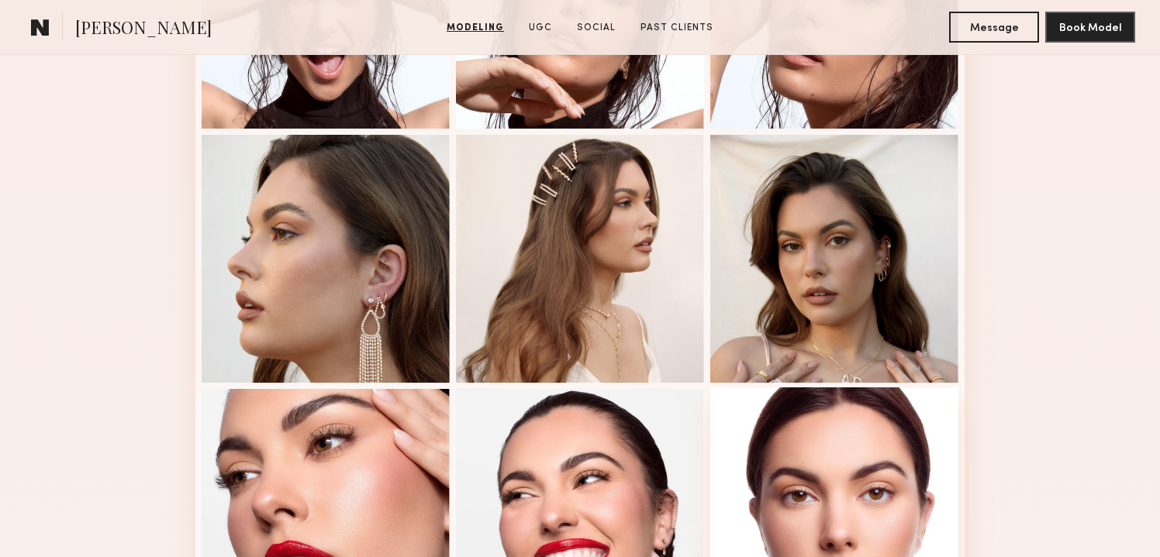
scroll to position [826, 0]
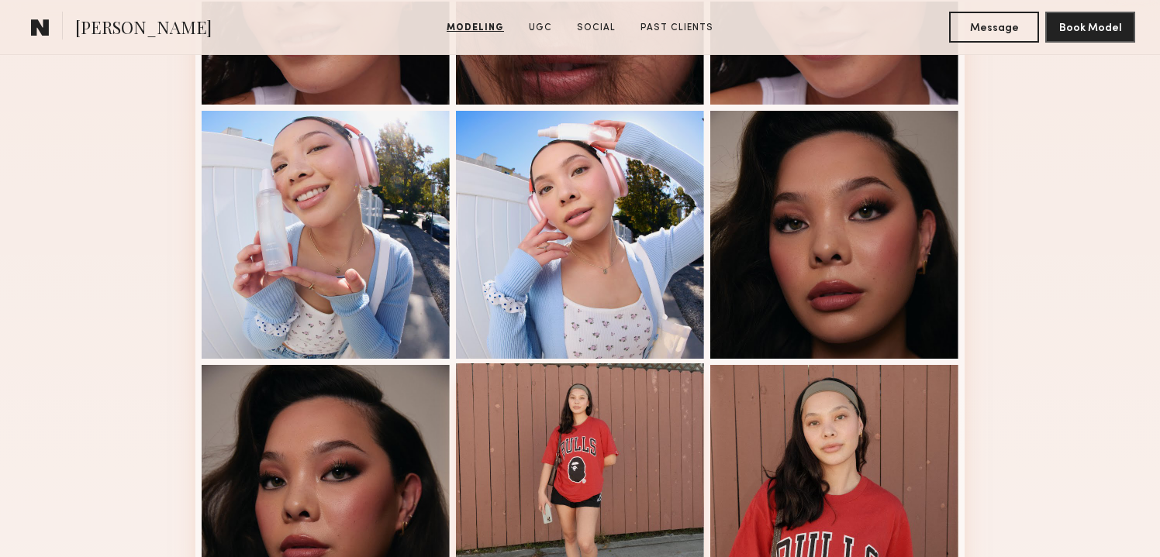
scroll to position [603, 0]
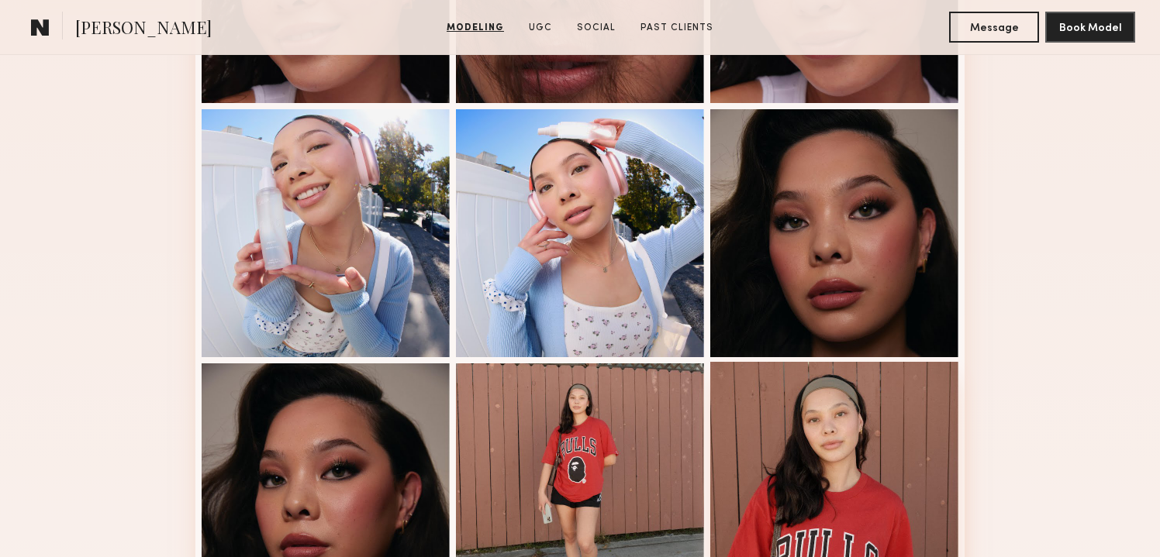
click at [848, 415] on div at bounding box center [834, 486] width 248 height 248
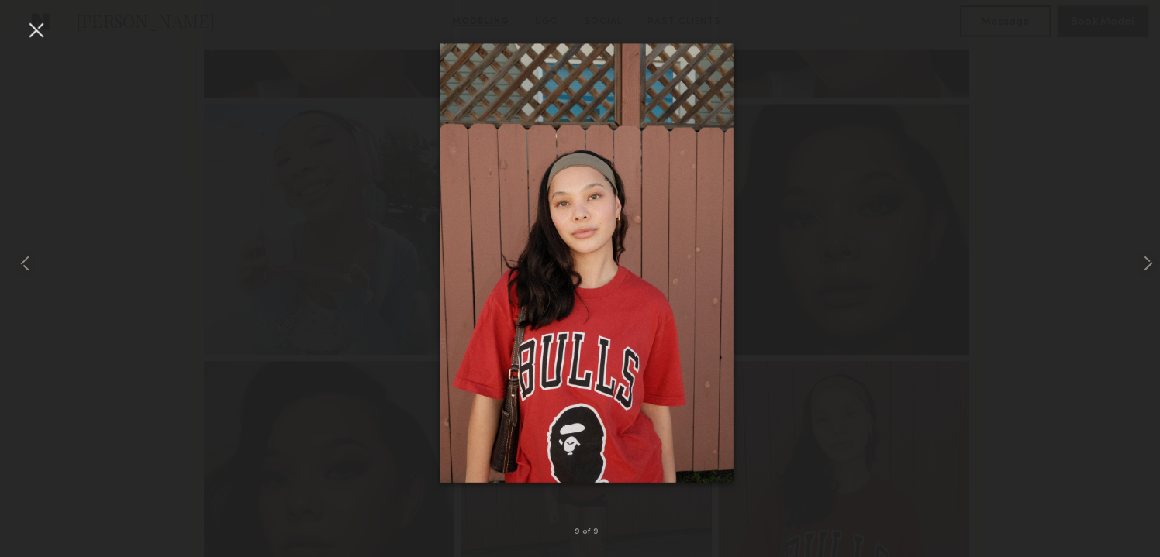
scroll to position [608, 0]
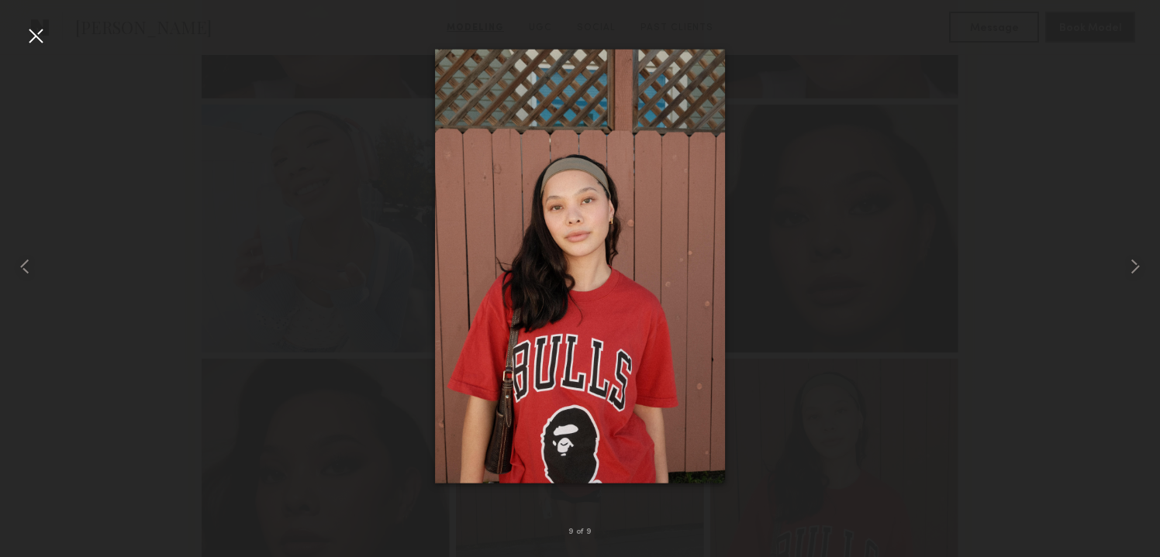
click at [366, 236] on div at bounding box center [580, 266] width 1160 height 483
click at [46, 41] on div at bounding box center [35, 35] width 25 height 25
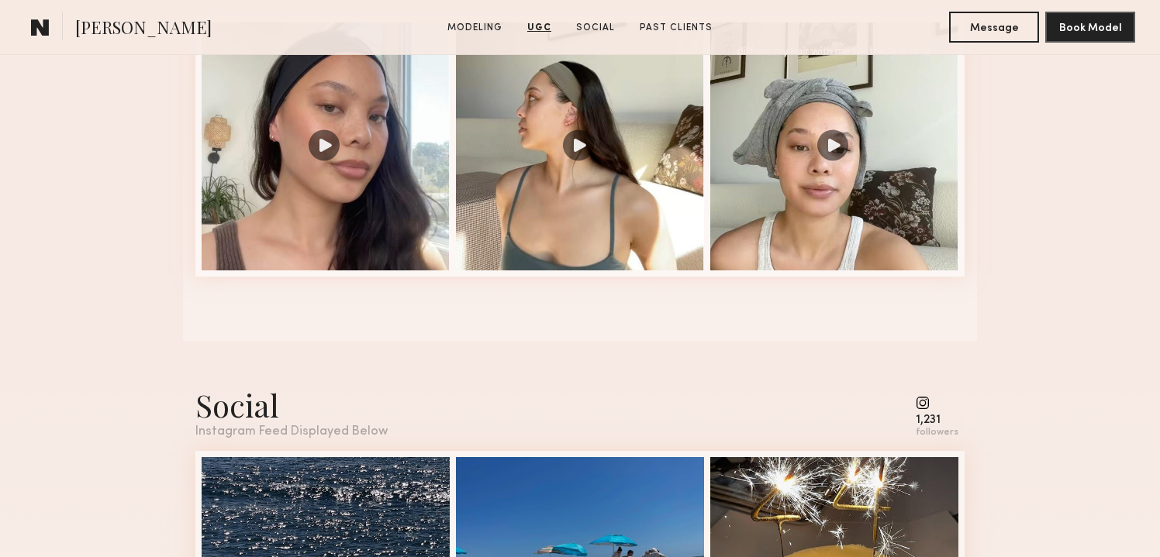
scroll to position [1208, 0]
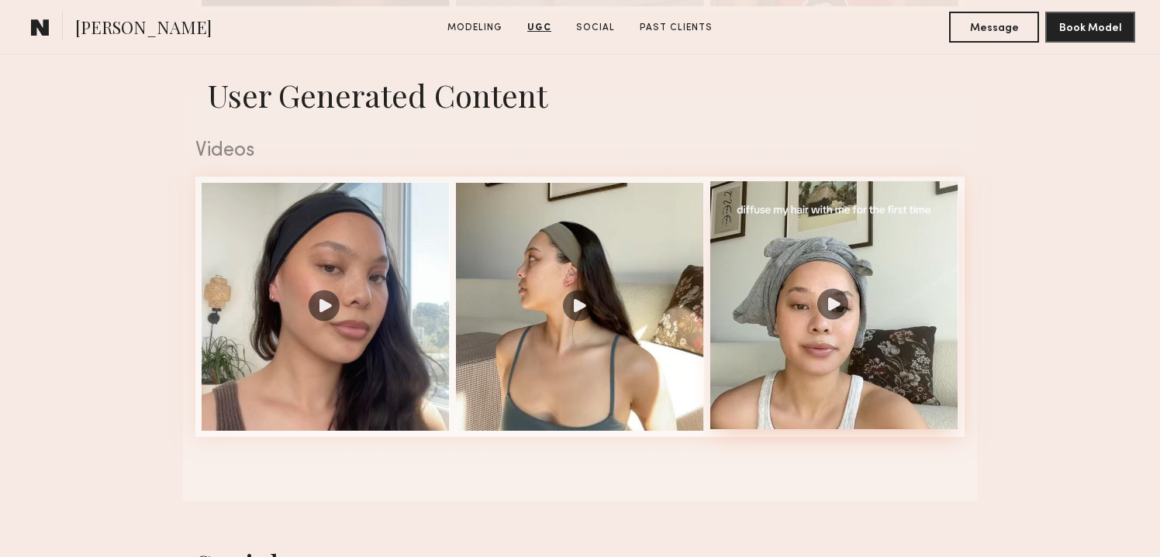
click at [767, 252] on div at bounding box center [834, 305] width 248 height 248
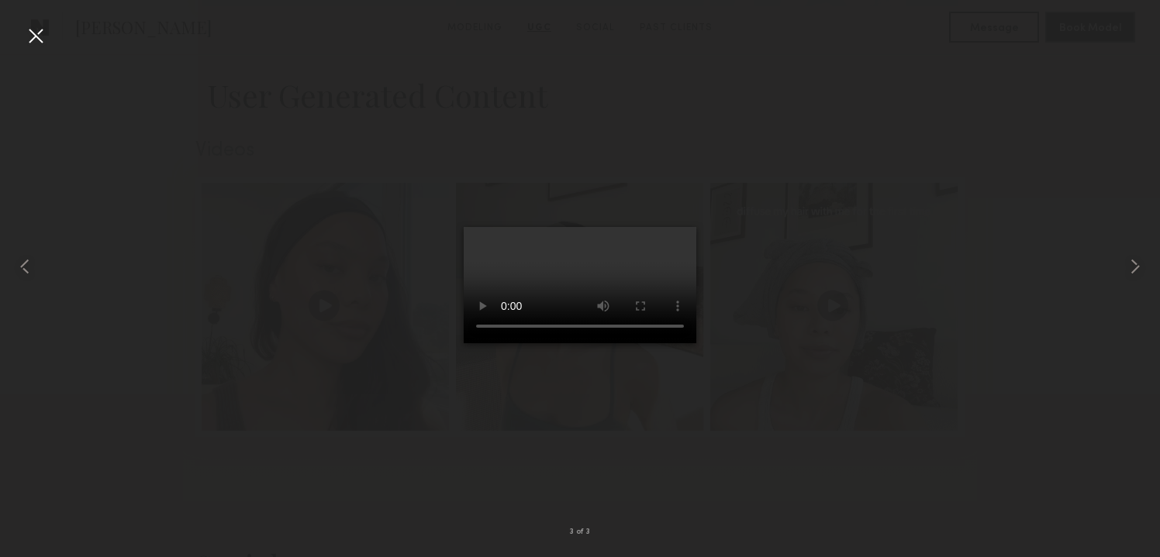
click at [866, 275] on div at bounding box center [580, 266] width 1160 height 483
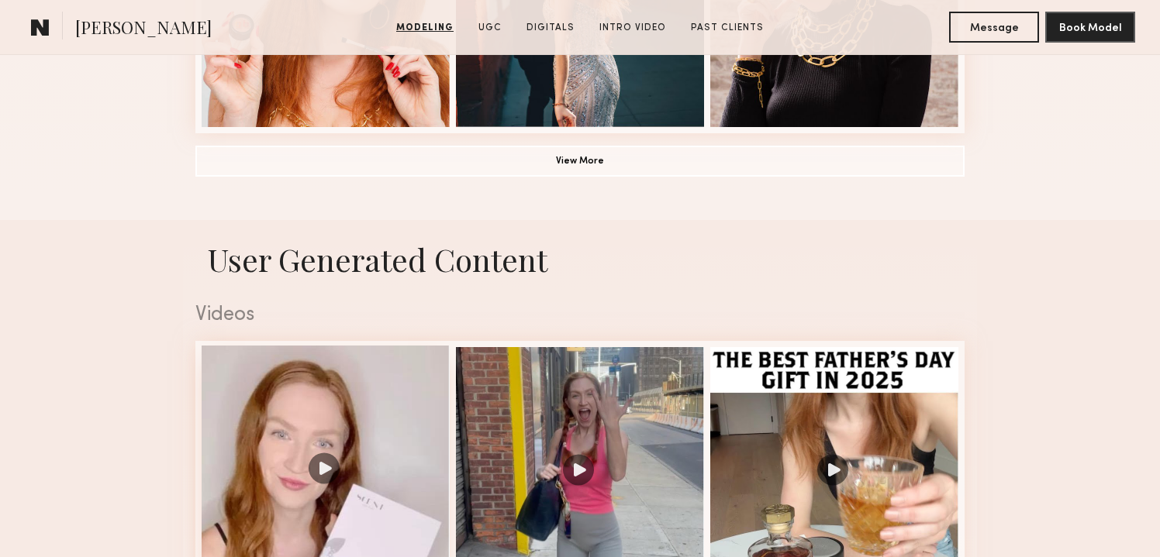
scroll to position [1360, 0]
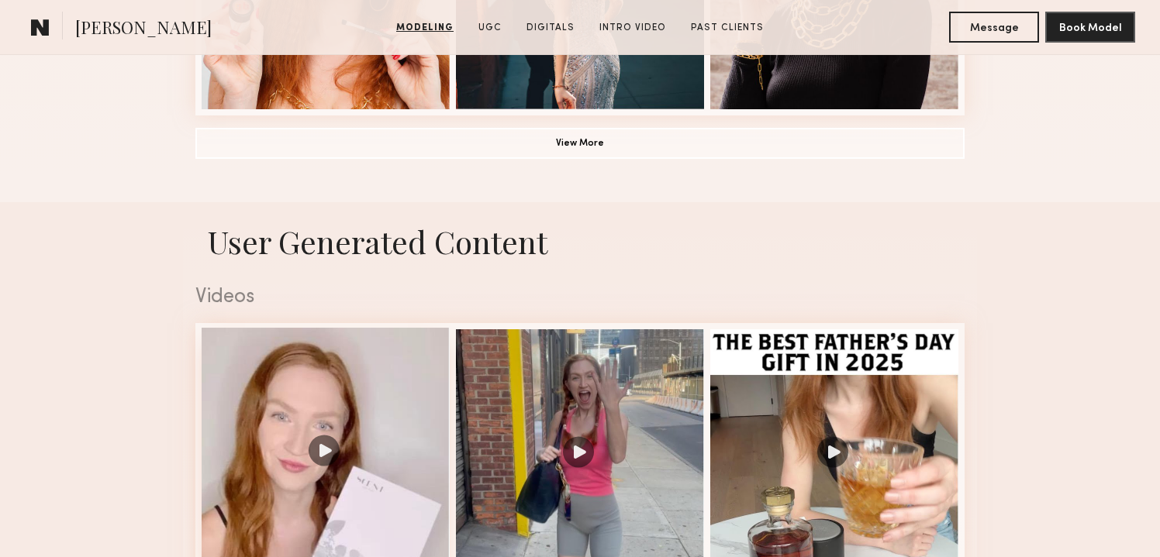
click at [375, 498] on div at bounding box center [326, 452] width 248 height 248
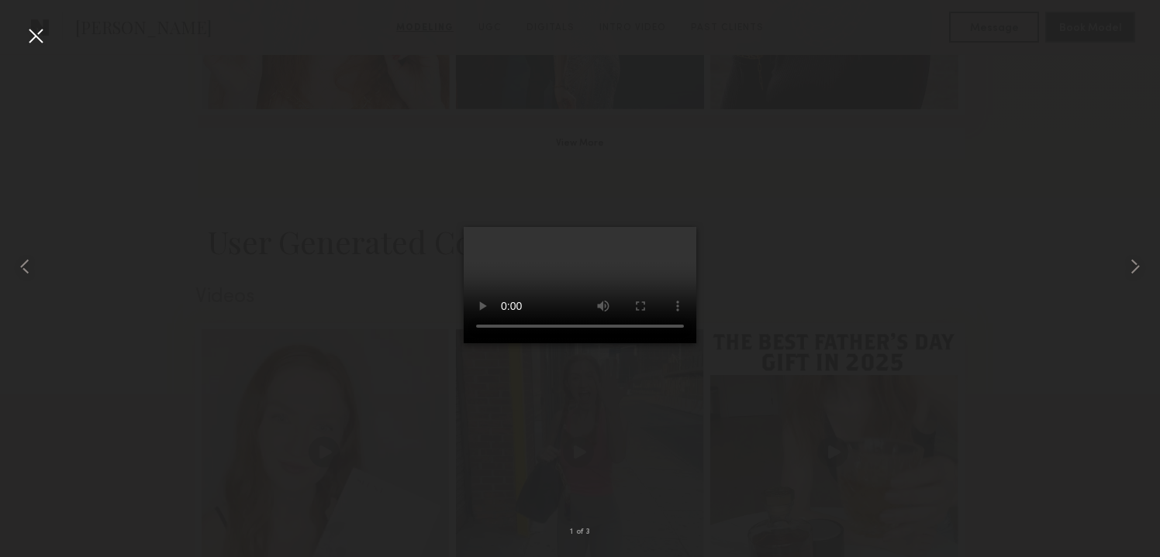
click at [353, 405] on div at bounding box center [580, 266] width 1160 height 483
click at [42, 42] on div at bounding box center [35, 35] width 25 height 25
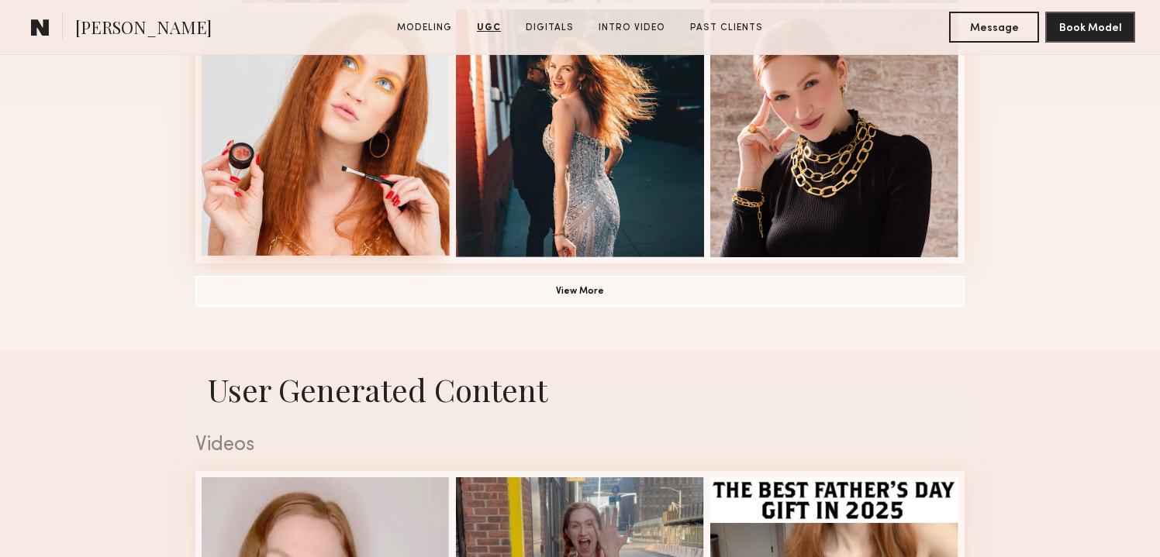
scroll to position [1177, 0]
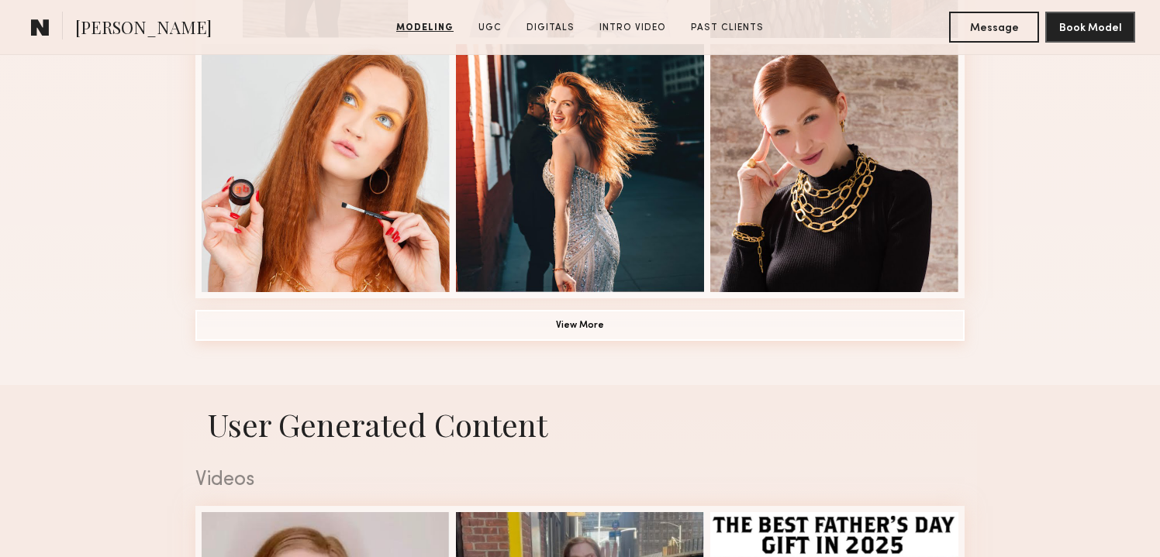
click at [478, 329] on button "View More" at bounding box center [579, 325] width 769 height 31
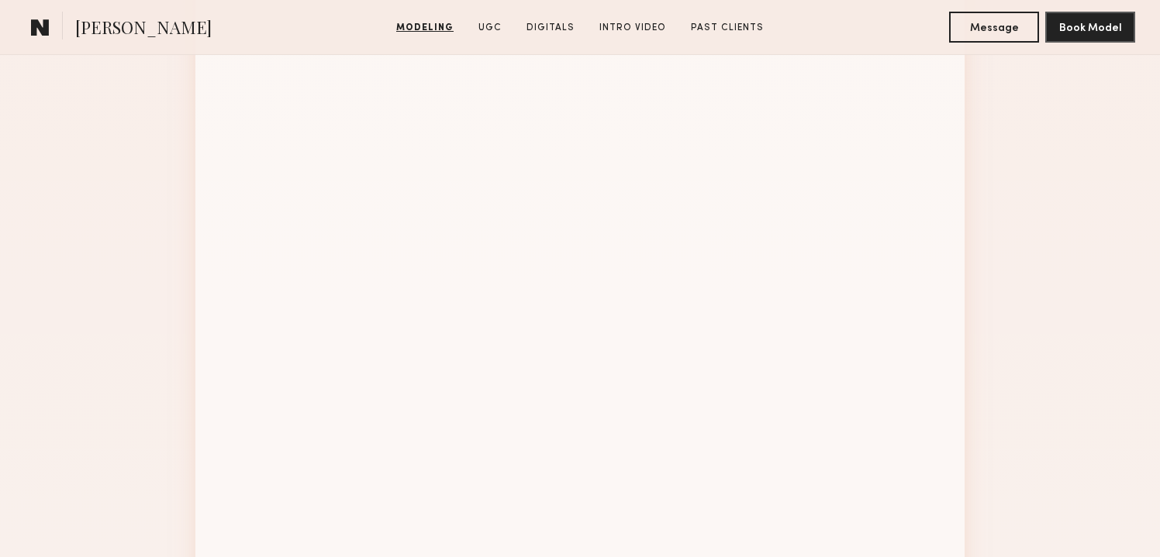
scroll to position [2040, 0]
